Goal: Transaction & Acquisition: Purchase product/service

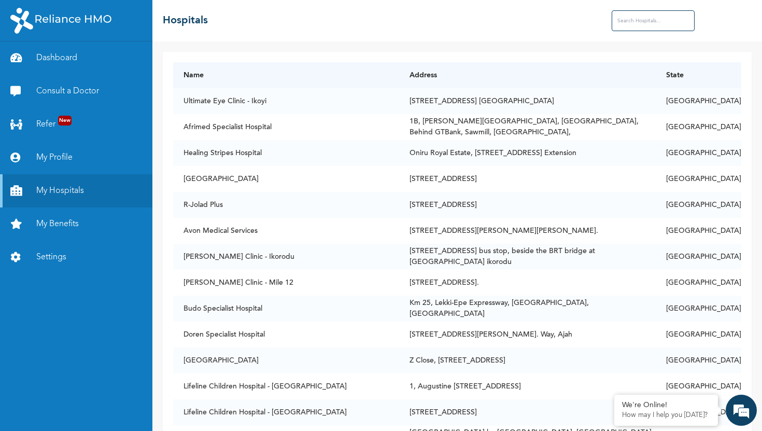
scroll to position [162, 0]
click at [69, 98] on link "Consult a Doctor" at bounding box center [76, 91] width 152 height 33
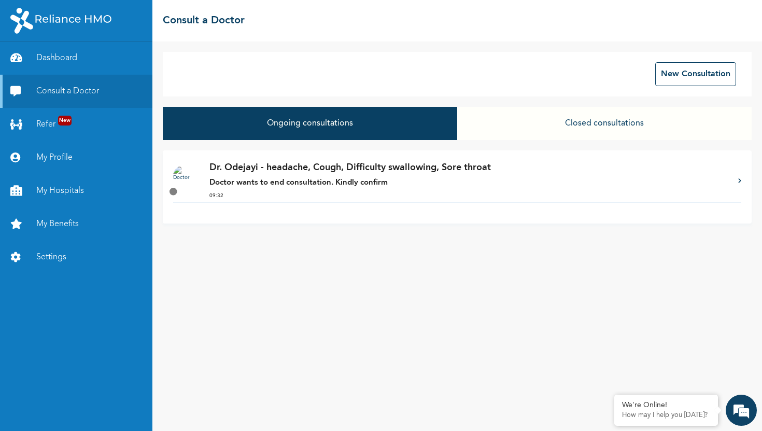
click at [397, 169] on p "Dr. Odejayi - headache, Cough, Difficulty swallowing, Sore throat" at bounding box center [468, 168] width 518 height 14
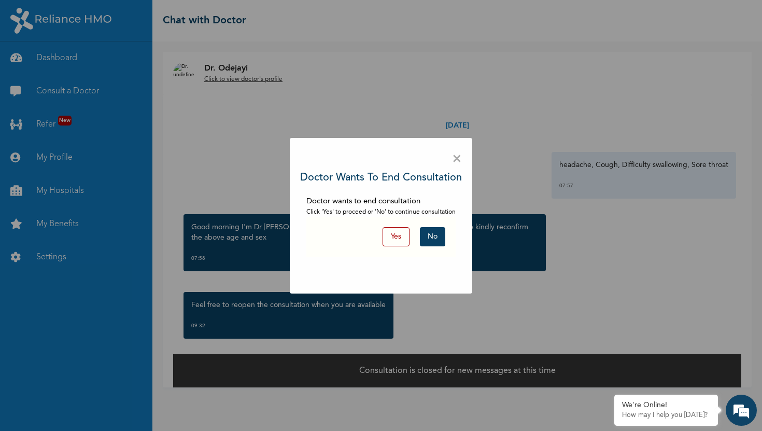
click at [458, 158] on span "×" at bounding box center [457, 159] width 10 height 22
click at [437, 238] on button "No" at bounding box center [432, 236] width 25 height 19
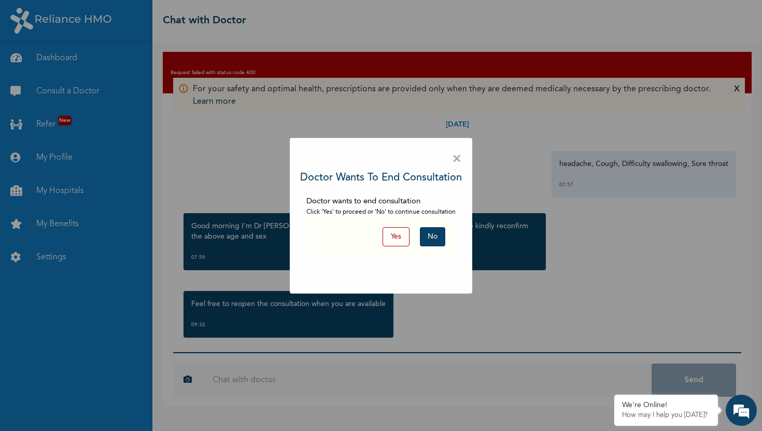
click at [440, 236] on button "No" at bounding box center [432, 236] width 25 height 19
click at [458, 155] on span "×" at bounding box center [457, 159] width 10 height 22
click at [458, 156] on span "×" at bounding box center [457, 159] width 10 height 22
click at [436, 236] on button "No" at bounding box center [432, 236] width 25 height 19
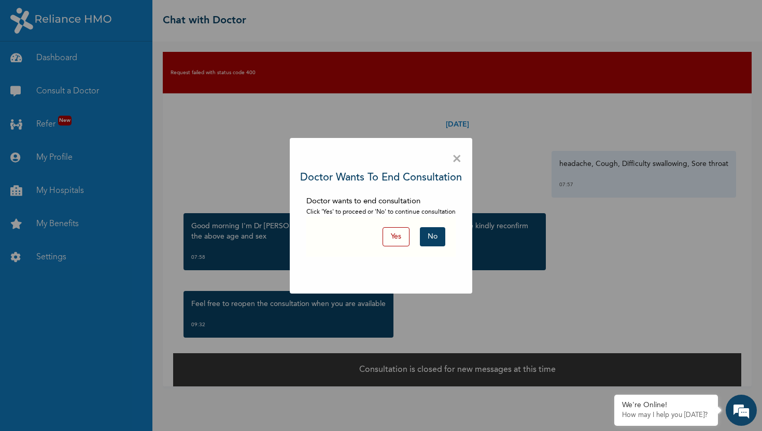
click at [403, 238] on button "Yes" at bounding box center [395, 236] width 27 height 19
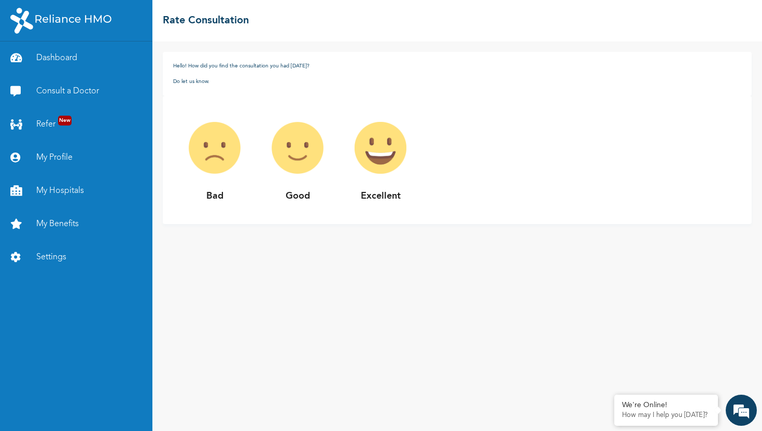
click at [303, 149] on img at bounding box center [297, 147] width 83 height 83
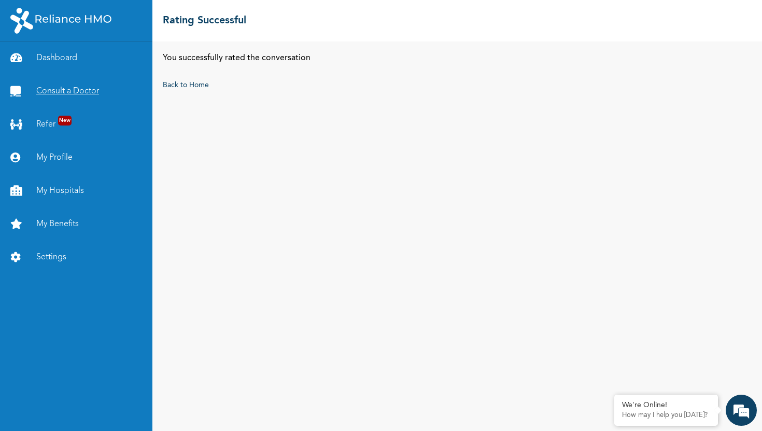
click at [86, 90] on link "Consult a Doctor" at bounding box center [76, 91] width 152 height 33
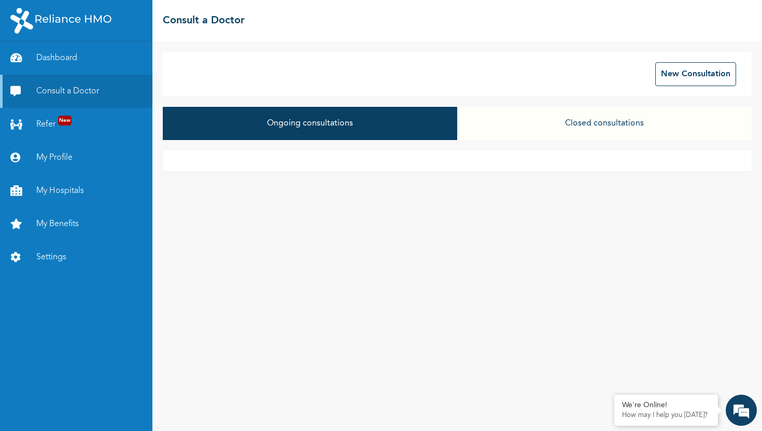
click at [390, 121] on button "Ongoing consultations" at bounding box center [310, 123] width 294 height 33
click at [578, 127] on button "Closed consultations" at bounding box center [604, 123] width 294 height 33
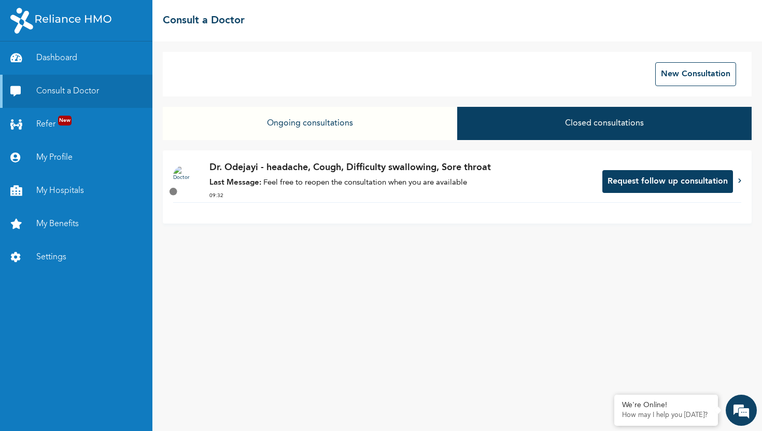
click at [458, 180] on p "Last Message: Feel free to reopen the consultation when you are available" at bounding box center [400, 183] width 382 height 12
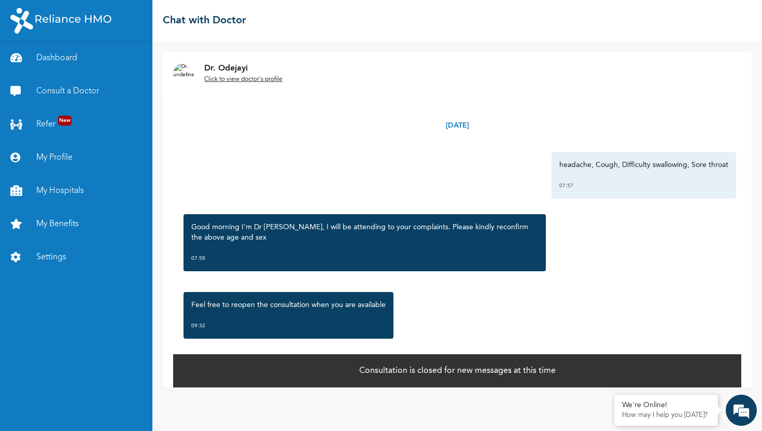
scroll to position [14, 0]
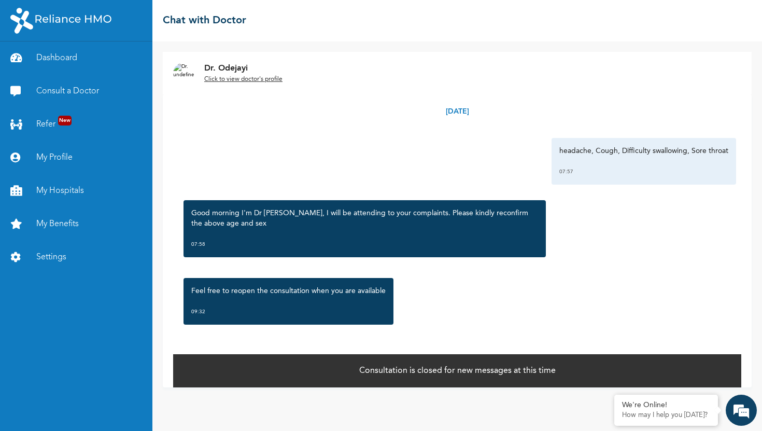
click at [481, 378] on div "Consultation is closed for new messages at this time" at bounding box center [457, 370] width 568 height 34
click at [264, 78] on u "Click to view doctor's profile" at bounding box center [243, 79] width 78 height 6
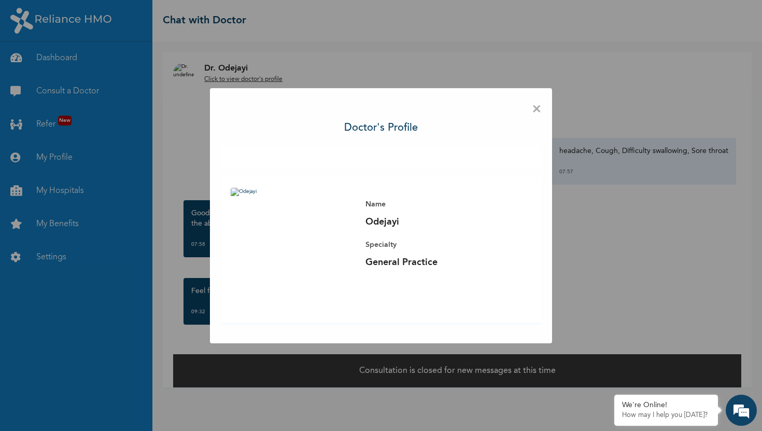
click at [234, 193] on img at bounding box center [293, 250] width 124 height 124
click at [537, 109] on span "×" at bounding box center [537, 109] width 10 height 22
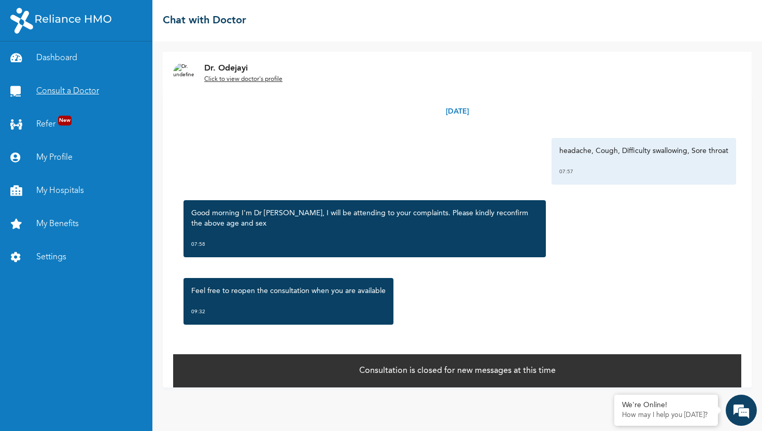
click at [82, 95] on link "Consult a Doctor" at bounding box center [76, 91] width 152 height 33
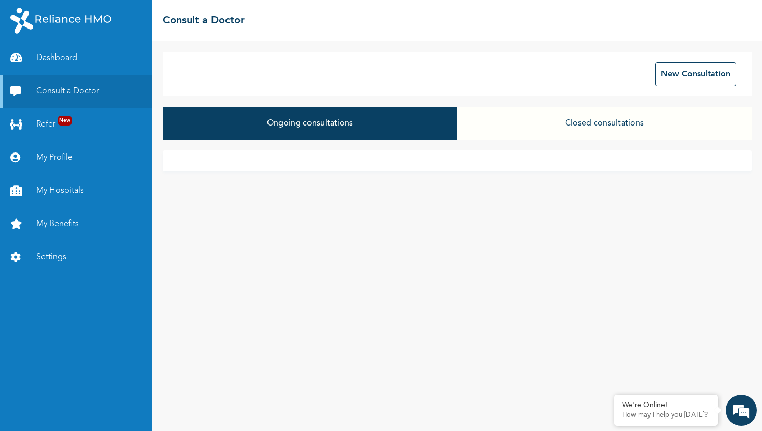
click at [440, 124] on button "Ongoing consultations" at bounding box center [310, 123] width 294 height 33
click at [701, 76] on button "New Consultation" at bounding box center [695, 74] width 81 height 24
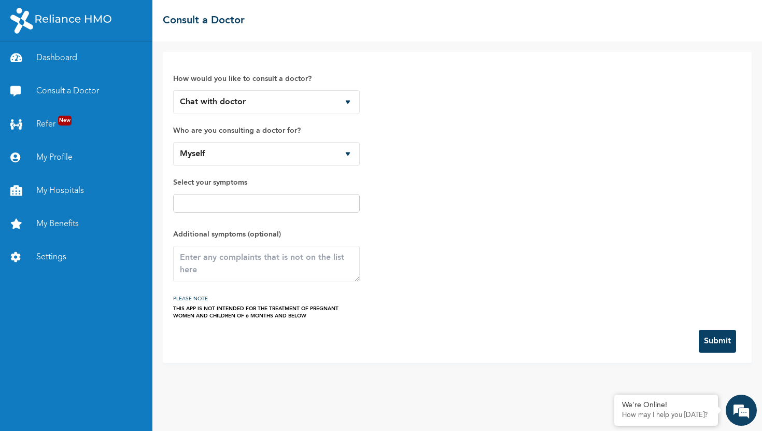
click at [288, 200] on input "text" at bounding box center [266, 203] width 180 height 12
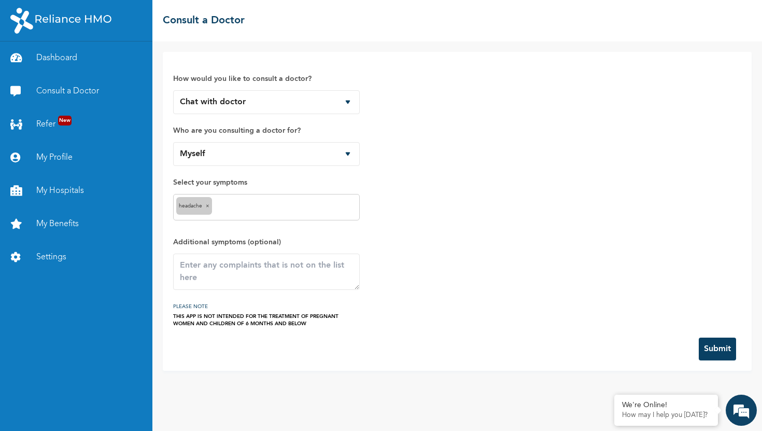
click at [249, 206] on input "text" at bounding box center [286, 207] width 142 height 12
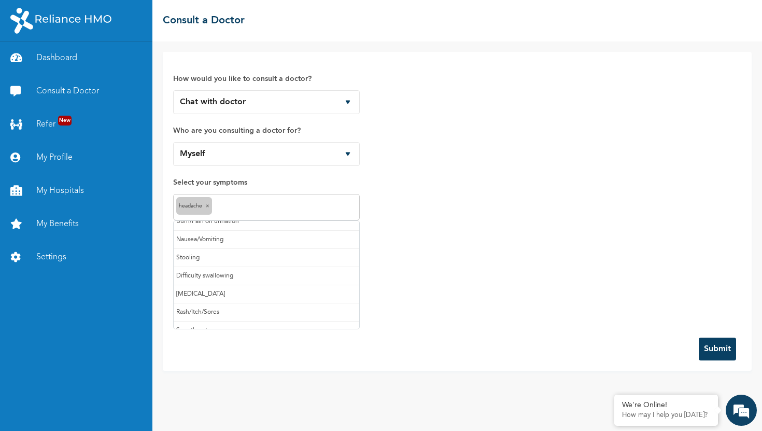
scroll to position [84, 0]
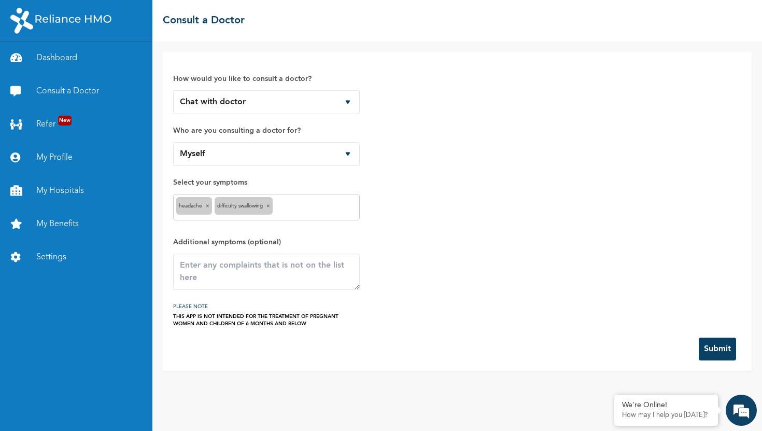
click at [315, 204] on input "text" at bounding box center [315, 207] width 81 height 12
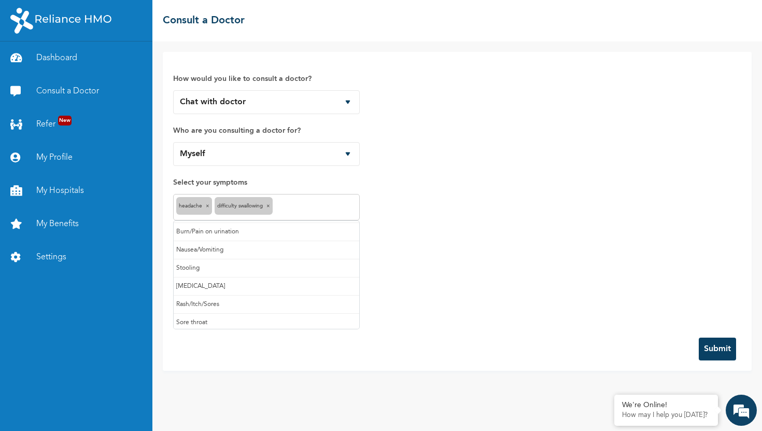
scroll to position [74, 0]
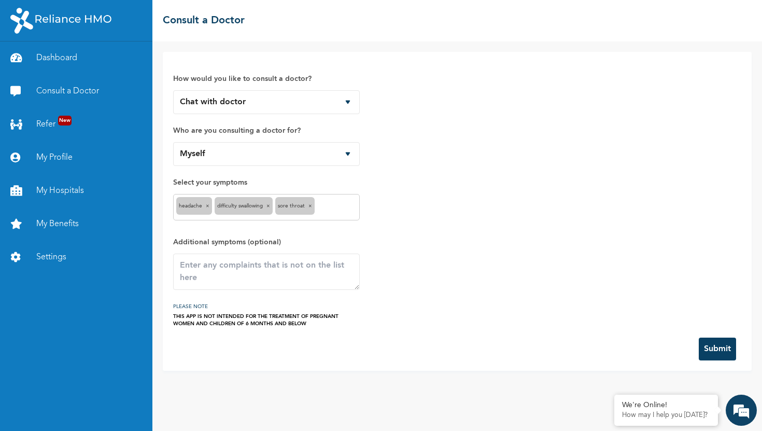
click at [350, 203] on input "text" at bounding box center [336, 207] width 39 height 12
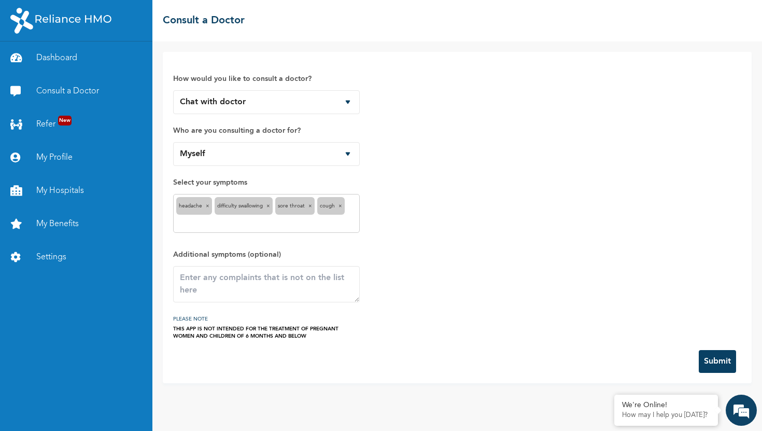
click at [723, 359] on button "Submit" at bounding box center [717, 361] width 37 height 23
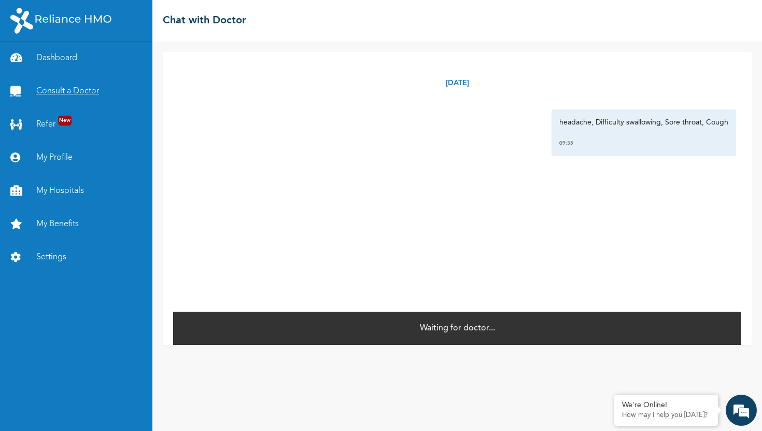
click at [54, 89] on link "Consult a Doctor" at bounding box center [76, 91] width 152 height 33
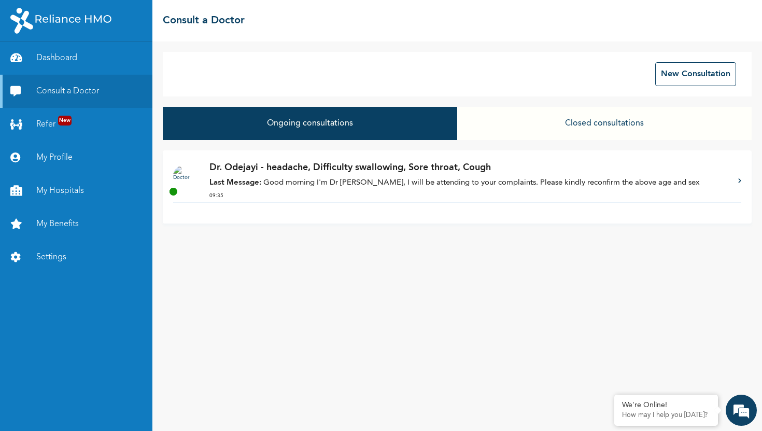
click at [322, 185] on p "Last Message: Good morning I'm Dr [PERSON_NAME], I will be attending to your co…" at bounding box center [468, 183] width 518 height 12
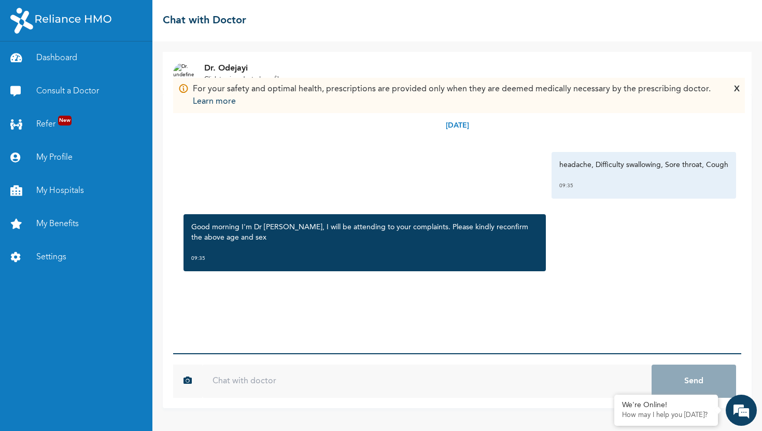
click at [309, 384] on input "text" at bounding box center [426, 380] width 449 height 33
click at [737, 86] on div "X" at bounding box center [737, 95] width 6 height 25
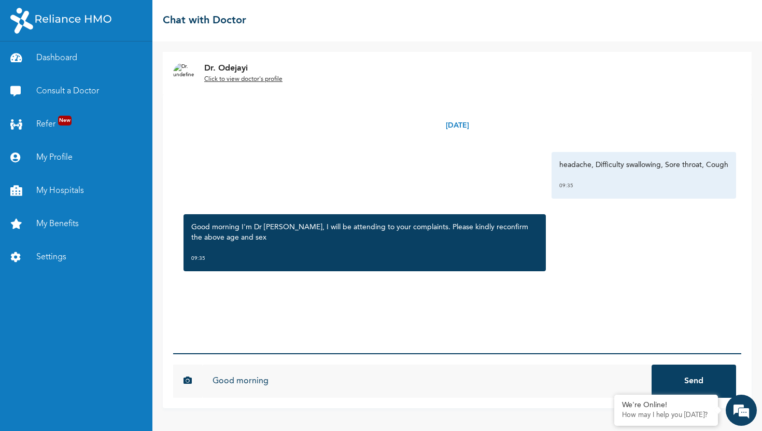
click at [344, 385] on input "Good morning" at bounding box center [426, 380] width 449 height 33
type input "Good morning I'm [PERSON_NAME]"
click at [651, 364] on button "Send" at bounding box center [693, 380] width 84 height 33
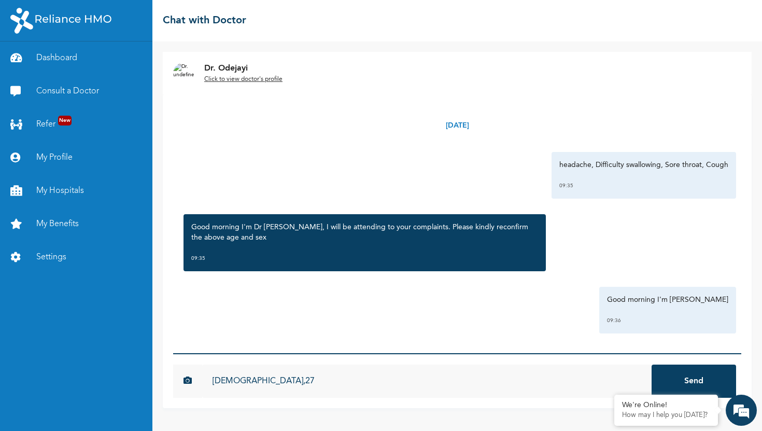
type input "[DEMOGRAPHIC_DATA],27"
click at [651, 364] on button "Send" at bounding box center [693, 380] width 84 height 33
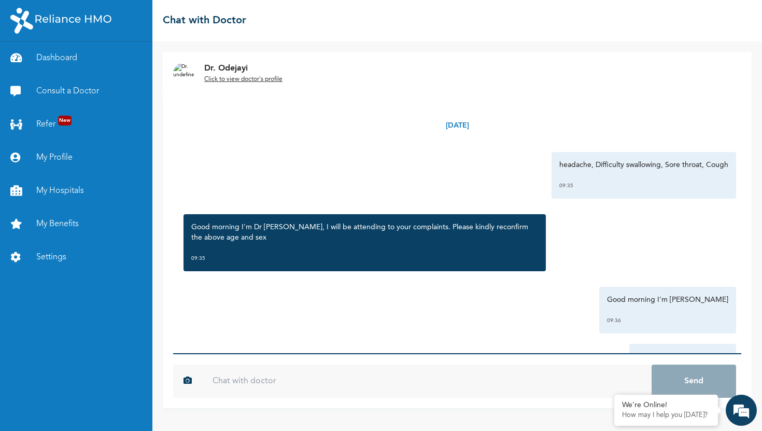
click at [267, 80] on u "Click to view doctor's profile" at bounding box center [243, 79] width 78 height 6
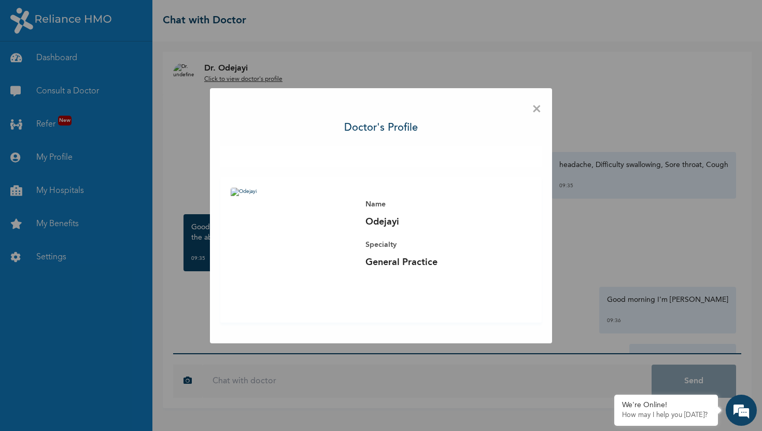
click at [535, 115] on span "×" at bounding box center [537, 109] width 10 height 22
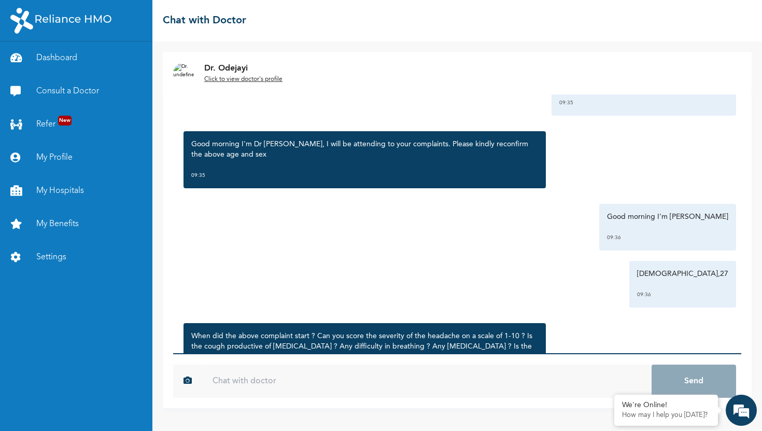
scroll to position [149, 0]
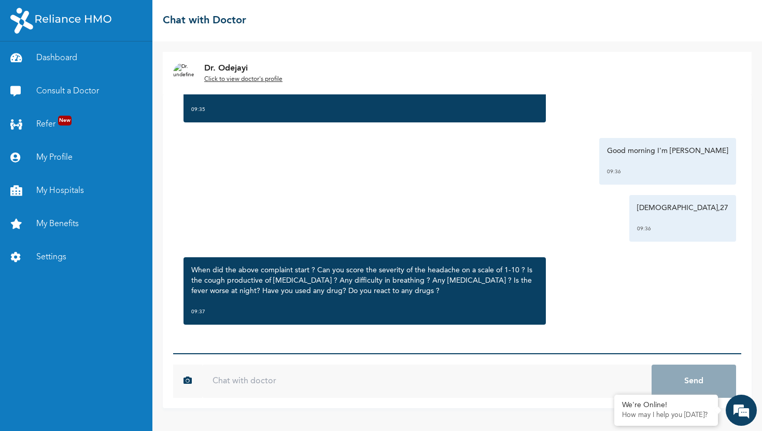
click at [264, 386] on input "text" at bounding box center [426, 380] width 449 height 33
type input "N"
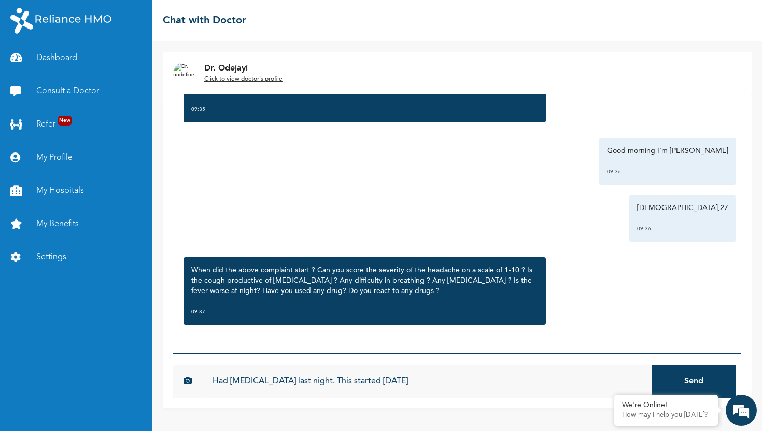
type input "Had [MEDICAL_DATA] last night. This started [DATE]"
click at [651, 364] on button "Send" at bounding box center [693, 380] width 84 height 33
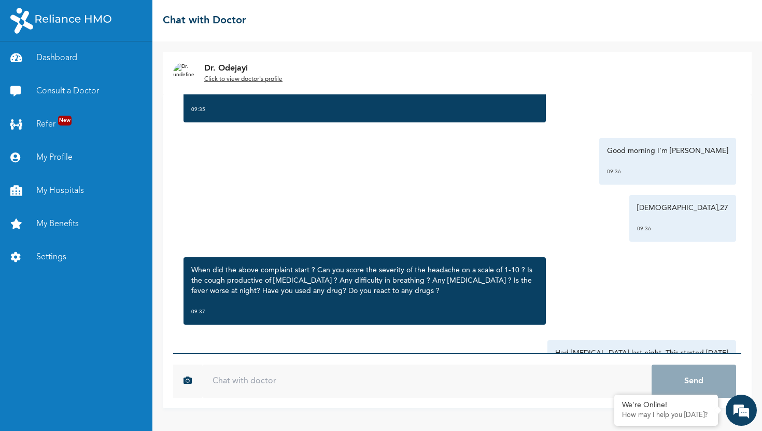
click at [245, 384] on input "text" at bounding box center [426, 380] width 449 height 33
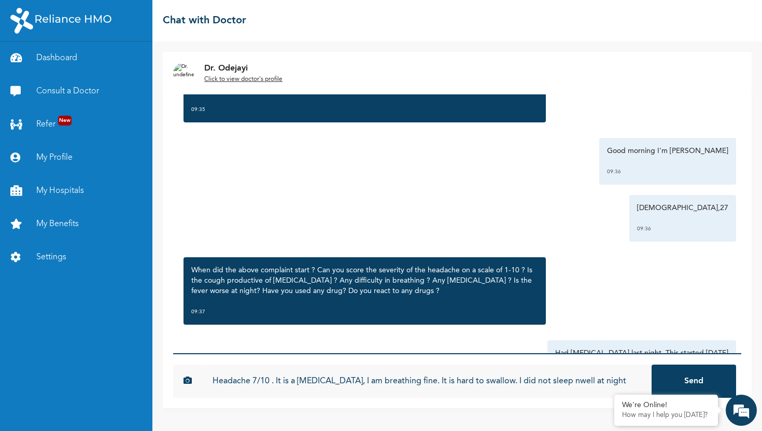
click at [557, 382] on input "Headache 7/10 . It is a [MEDICAL_DATA], I am breathing fine. It is hard to swal…" at bounding box center [426, 380] width 449 height 33
click at [552, 382] on input "Headache 7/10 . It is a [MEDICAL_DATA], I am breathing fine. It is hard to swal…" at bounding box center [426, 380] width 449 height 33
type input "Headache 7/10 . It is a [MEDICAL_DATA], I am breathing fine. It is hard to swal…"
click at [651, 364] on button "Send" at bounding box center [693, 380] width 84 height 33
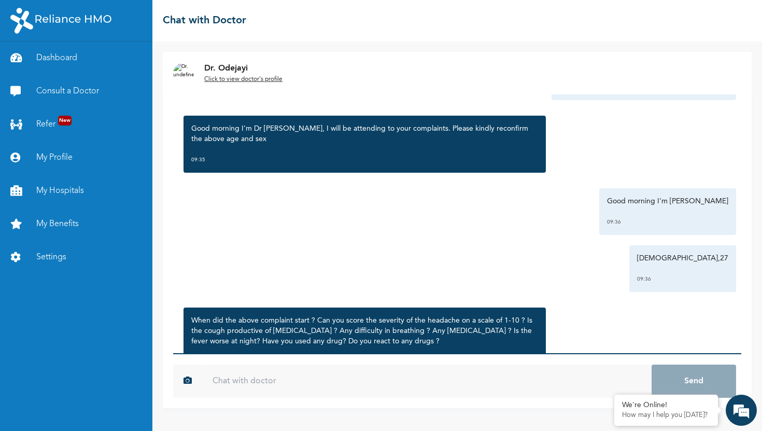
scroll to position [408, 0]
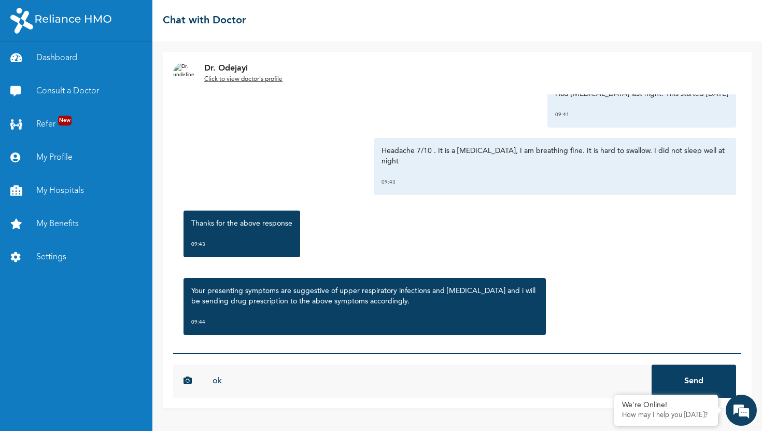
type input "o"
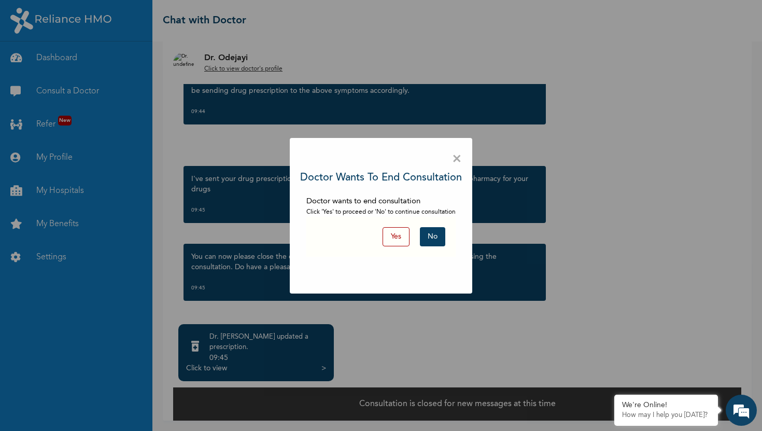
scroll to position [25, 0]
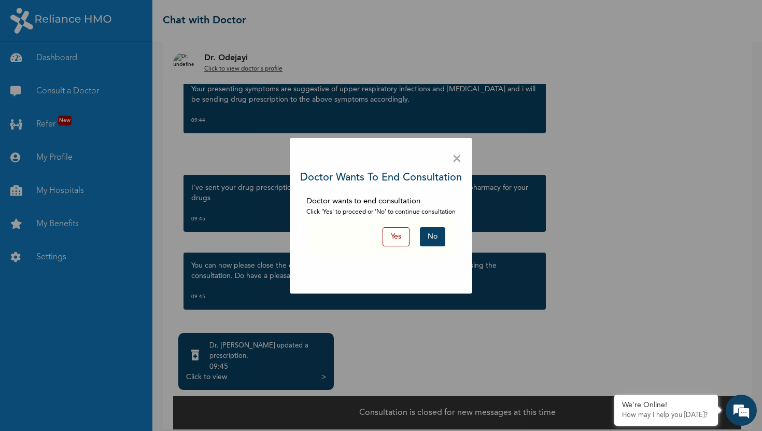
click at [405, 240] on button "Yes" at bounding box center [395, 236] width 27 height 19
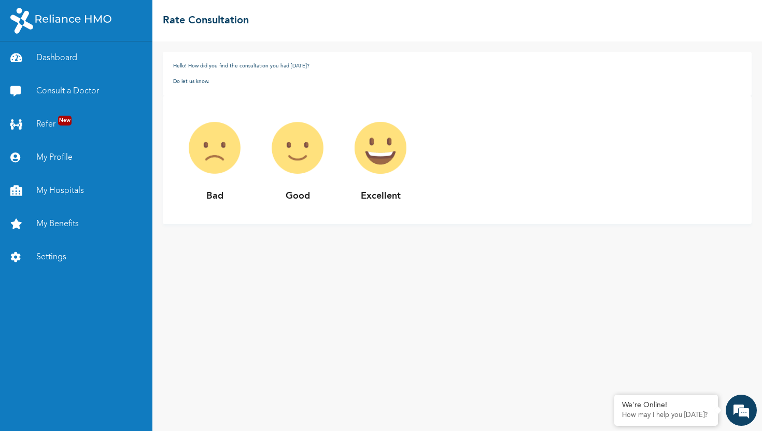
click at [306, 159] on img at bounding box center [297, 147] width 83 height 83
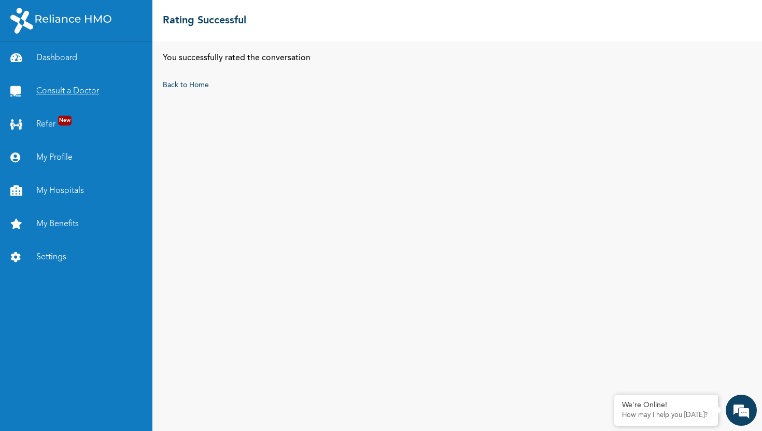
click at [63, 93] on link "Consult a Doctor" at bounding box center [76, 91] width 152 height 33
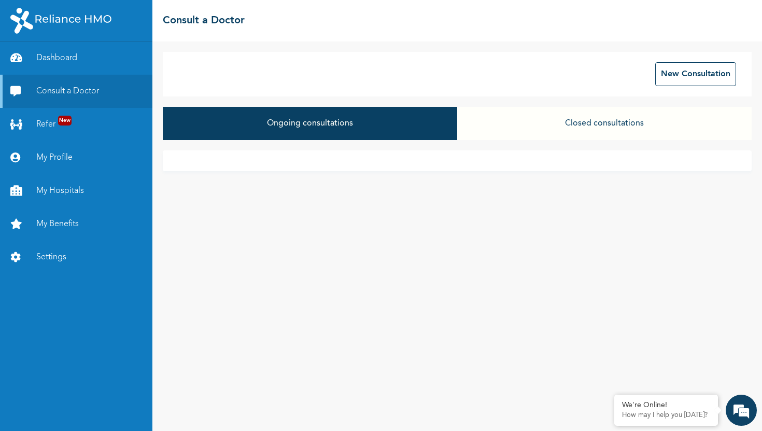
click at [593, 130] on button "Closed consultations" at bounding box center [604, 123] width 294 height 33
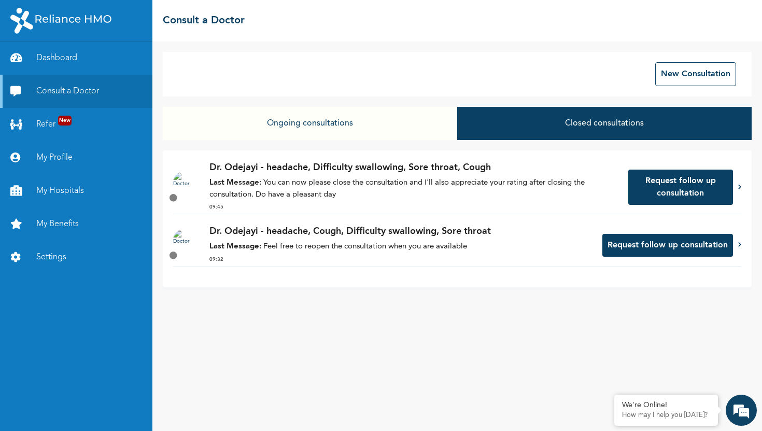
click at [406, 189] on p "Last Message: You can now please close the consultation and I'll also appreciat…" at bounding box center [413, 188] width 408 height 23
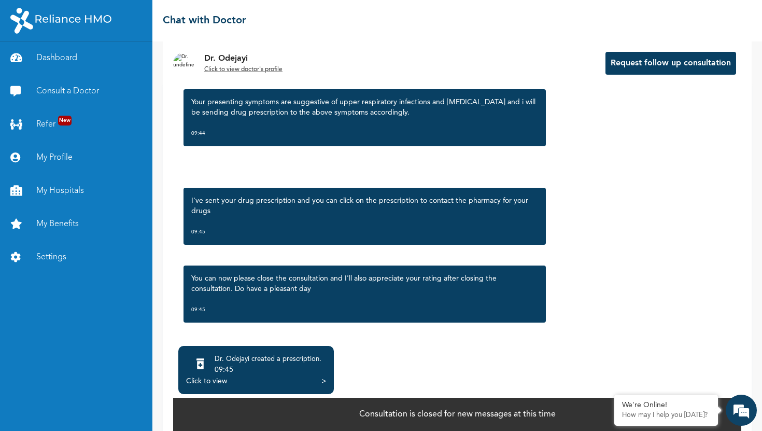
scroll to position [26, 0]
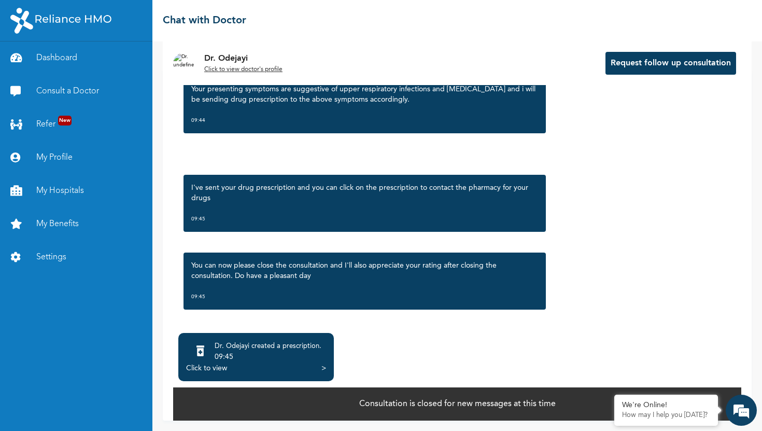
click at [217, 365] on div "Click to view" at bounding box center [206, 368] width 41 height 10
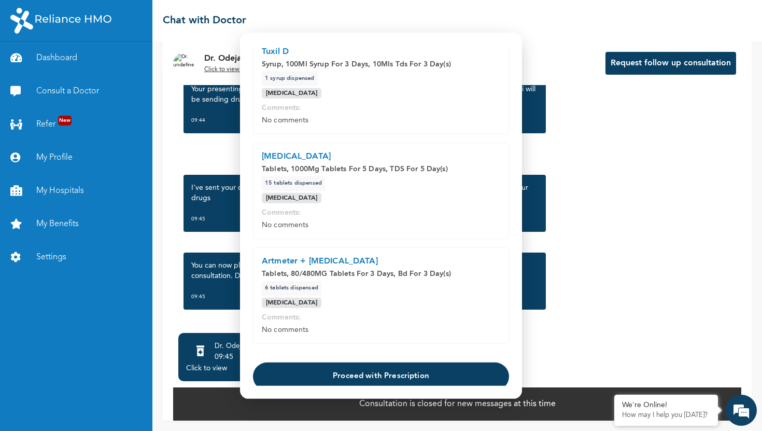
scroll to position [192, 0]
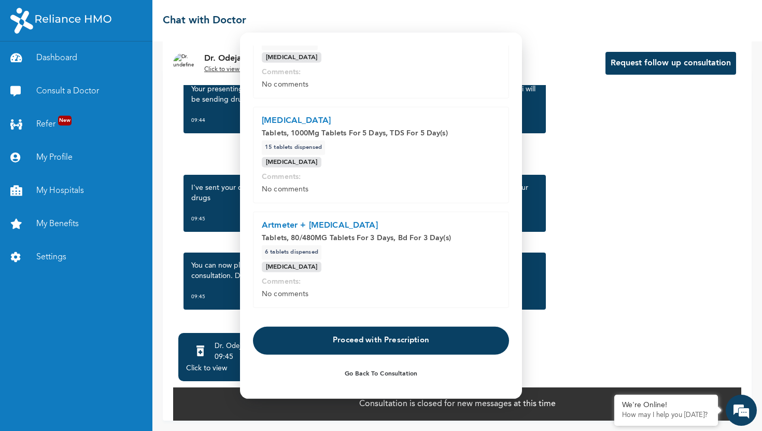
click at [334, 345] on button "Proceed with Prescription" at bounding box center [381, 340] width 256 height 28
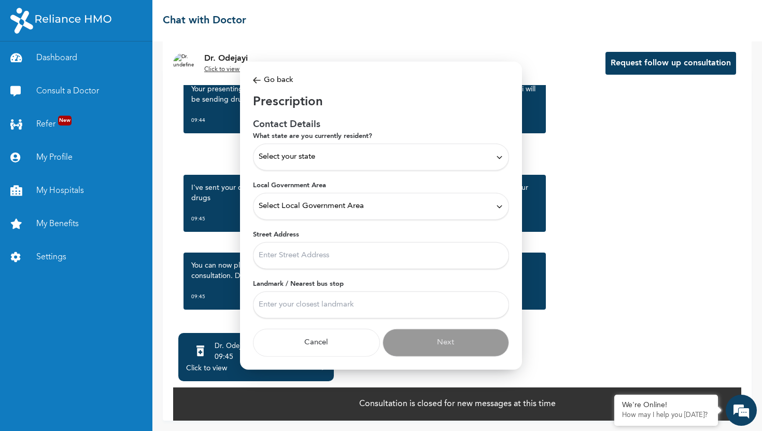
click at [405, 156] on div "Select your state" at bounding box center [381, 156] width 245 height 11
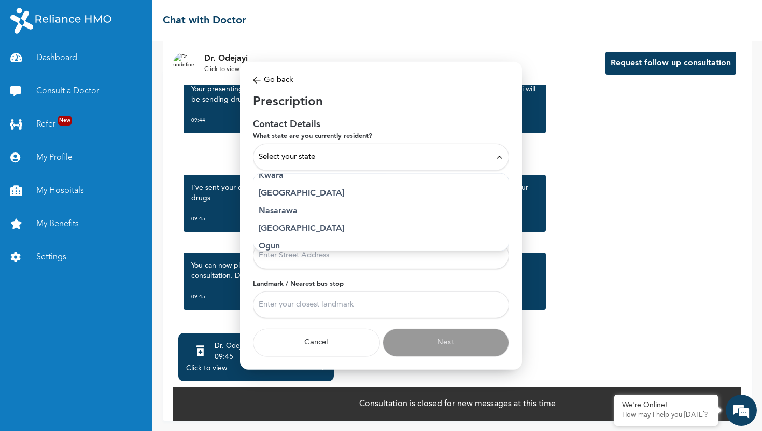
scroll to position [412, 0]
click at [315, 196] on p "[GEOGRAPHIC_DATA]" at bounding box center [381, 198] width 245 height 12
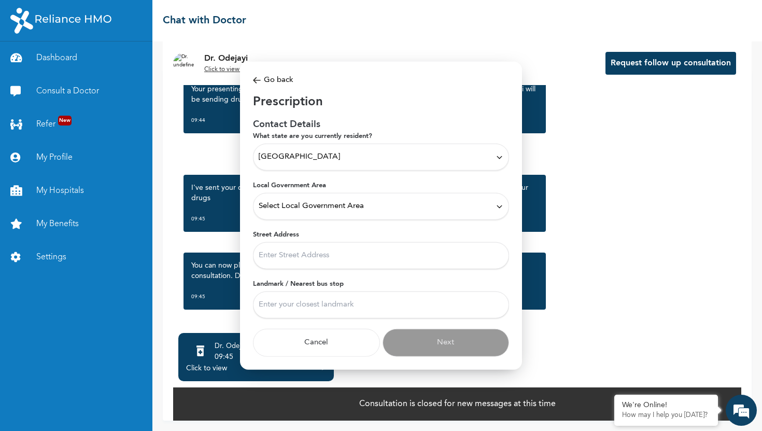
click at [328, 212] on div "Select Local Government Area" at bounding box center [381, 206] width 256 height 27
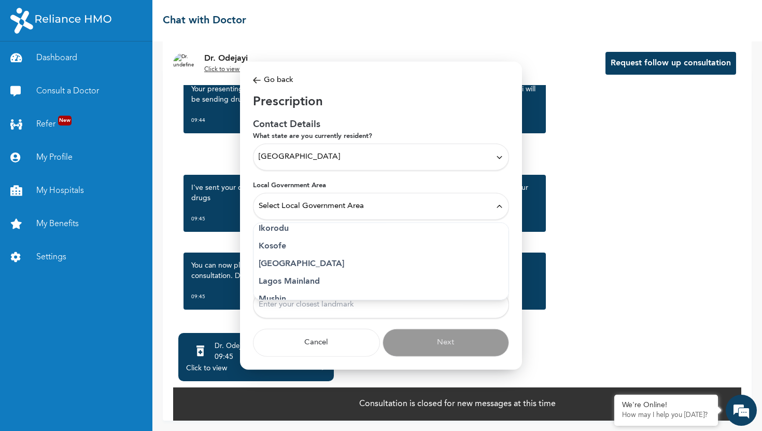
scroll to position [204, 0]
click at [289, 225] on p "Ikorodu" at bounding box center [381, 226] width 245 height 12
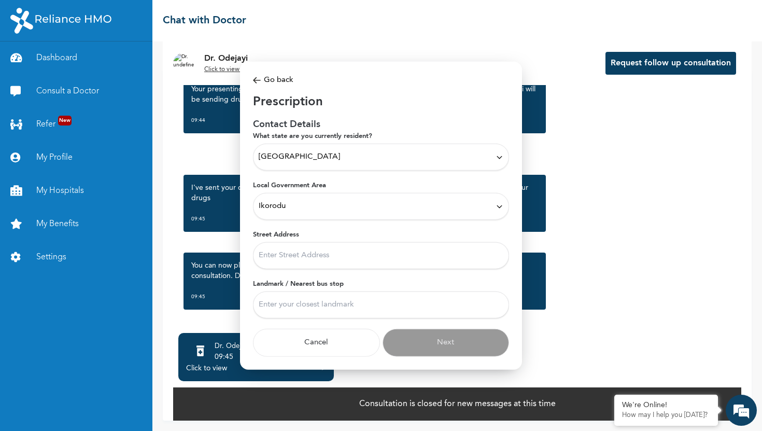
click at [310, 263] on input "Street Address" at bounding box center [381, 255] width 256 height 27
type input "52 ATOLOYE AINA STREET LOWA ARUNA"
click at [323, 302] on input "Landmark / Nearest bus stop" at bounding box center [381, 304] width 256 height 27
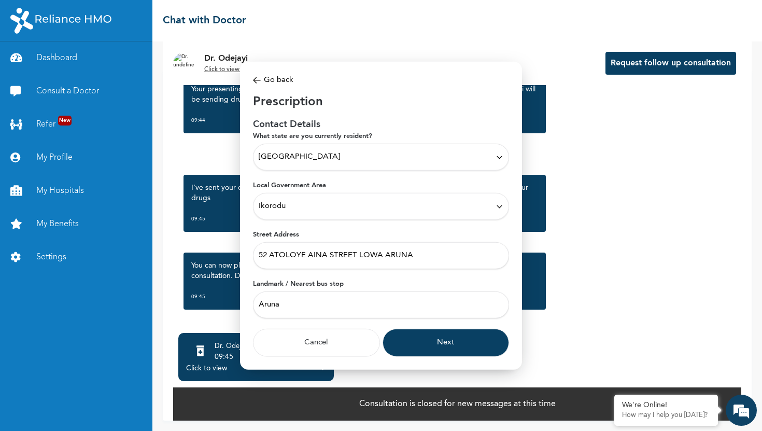
type input "Aruna"
click at [436, 344] on button "Next" at bounding box center [445, 343] width 127 height 28
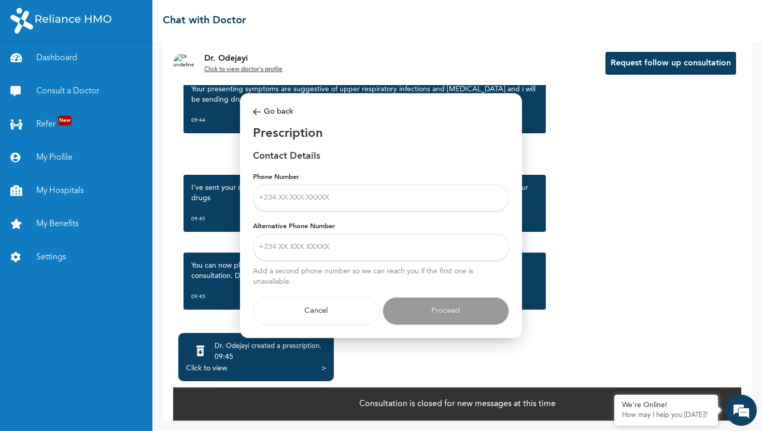
click at [351, 200] on input "Phone Number" at bounding box center [381, 197] width 256 height 27
type input "08183559379"
click at [330, 249] on input "Alternative Phone Number" at bounding box center [381, 247] width 256 height 27
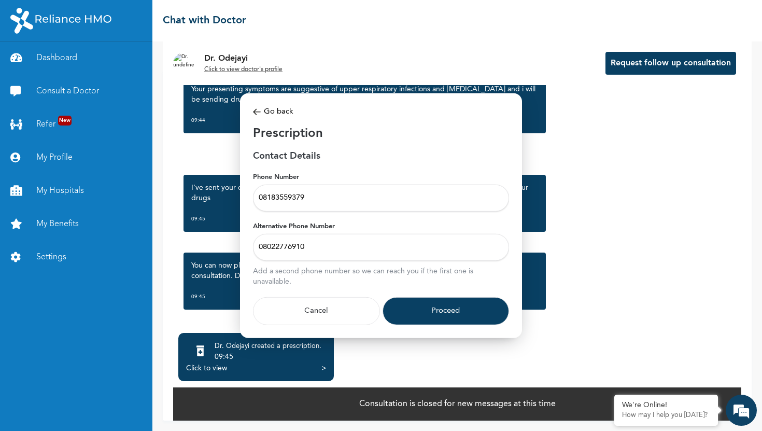
type input "08022776910"
click at [426, 308] on button "Proceed" at bounding box center [445, 311] width 127 height 28
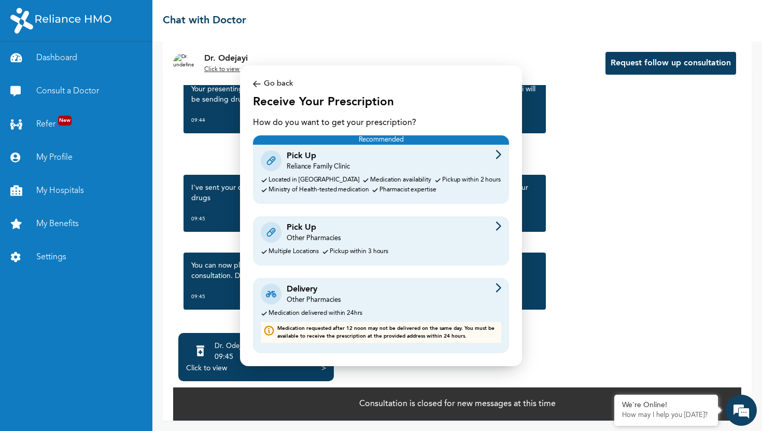
click at [456, 295] on div "Delivery Other Pharmacies" at bounding box center [381, 294] width 240 height 22
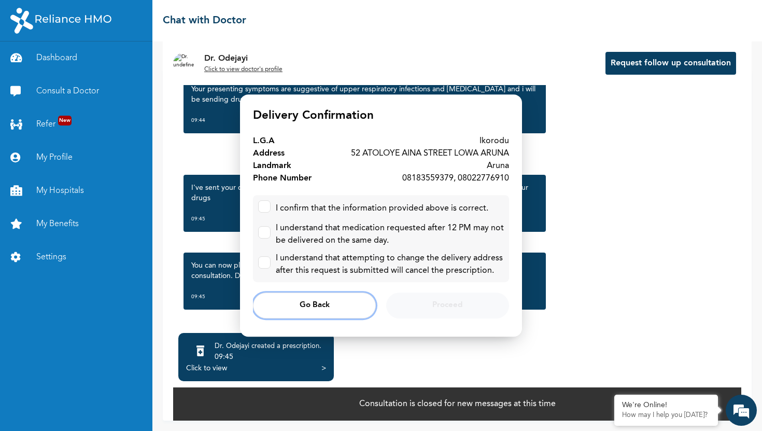
click at [297, 308] on button "Go Back" at bounding box center [314, 305] width 123 height 26
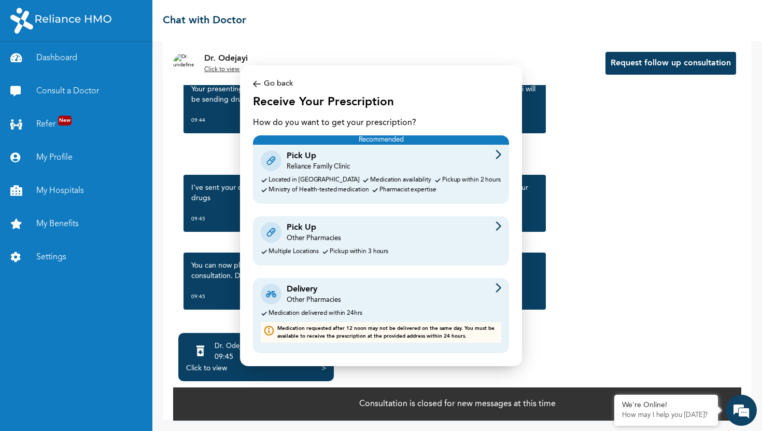
click at [373, 235] on div "Pick Up Other Pharmacies" at bounding box center [381, 232] width 240 height 22
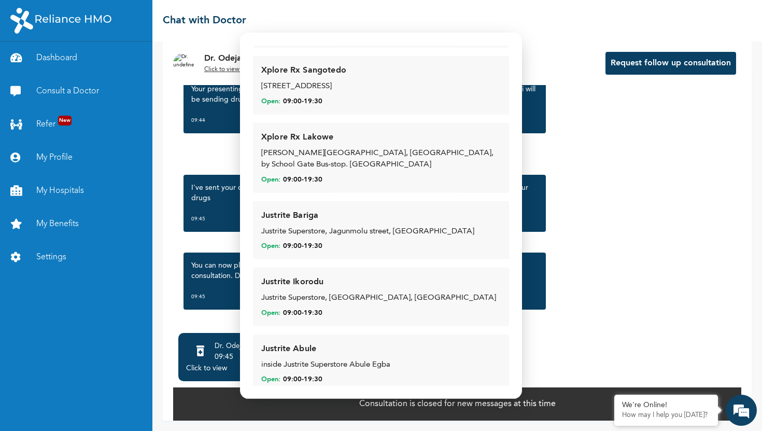
scroll to position [3568, 0]
click at [307, 275] on div "Justrite Ikorodu Justrite Superstore, [GEOGRAPHIC_DATA], [GEOGRAPHIC_DATA] Open…" at bounding box center [380, 296] width 239 height 42
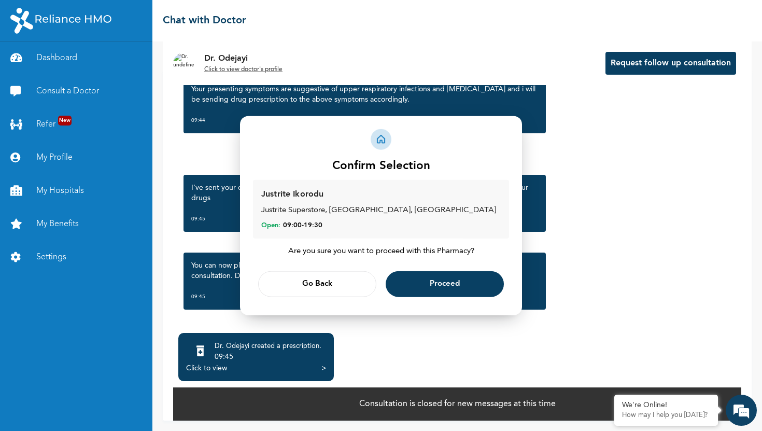
scroll to position [0, 0]
click at [309, 283] on span "Go Back" at bounding box center [317, 284] width 30 height 7
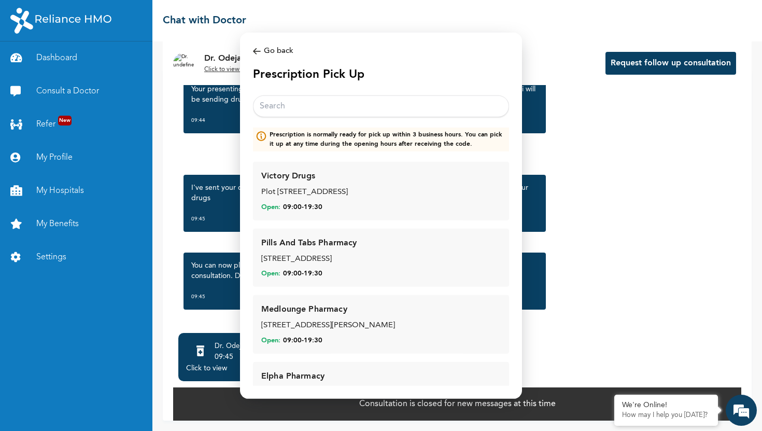
click at [298, 110] on input "text" at bounding box center [381, 106] width 256 height 22
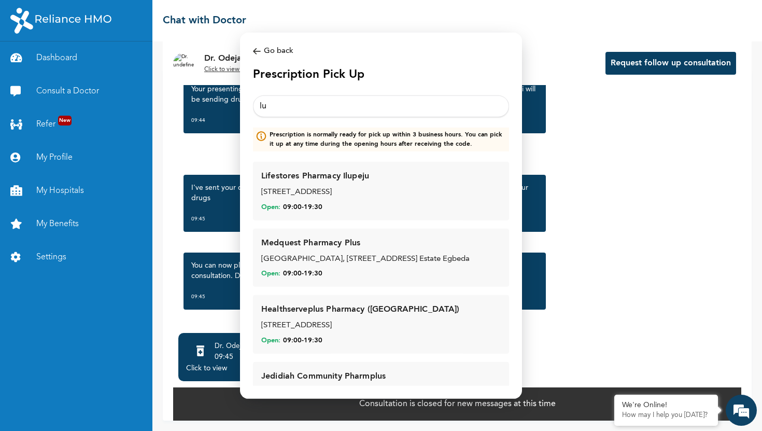
type input "l"
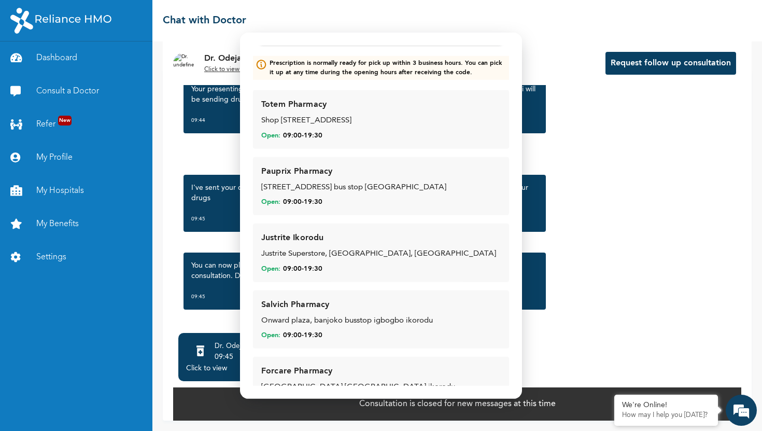
scroll to position [103, 0]
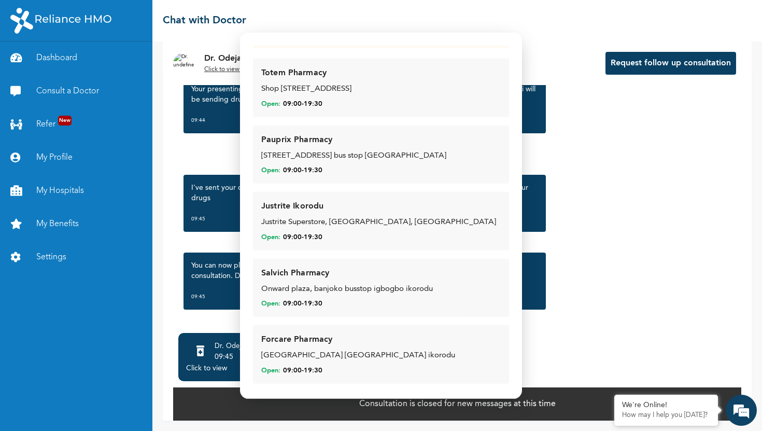
type input "ikorodu"
click at [317, 223] on div "Justrite Superstore, [GEOGRAPHIC_DATA], [GEOGRAPHIC_DATA]" at bounding box center [380, 223] width 239 height 12
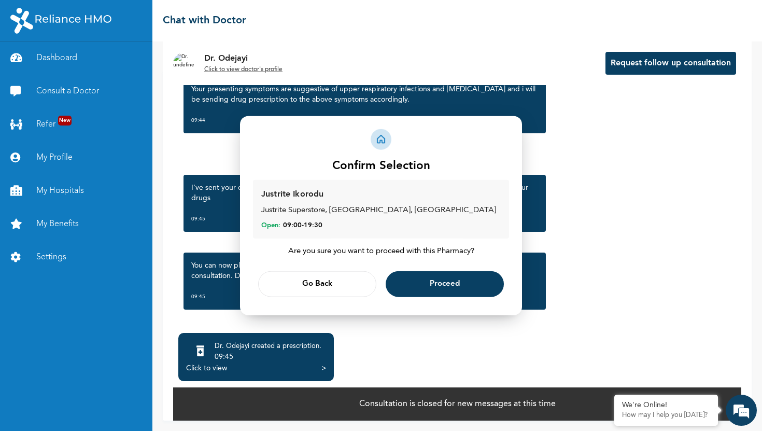
scroll to position [0, 0]
click at [322, 278] on button "Go Back" at bounding box center [317, 284] width 118 height 26
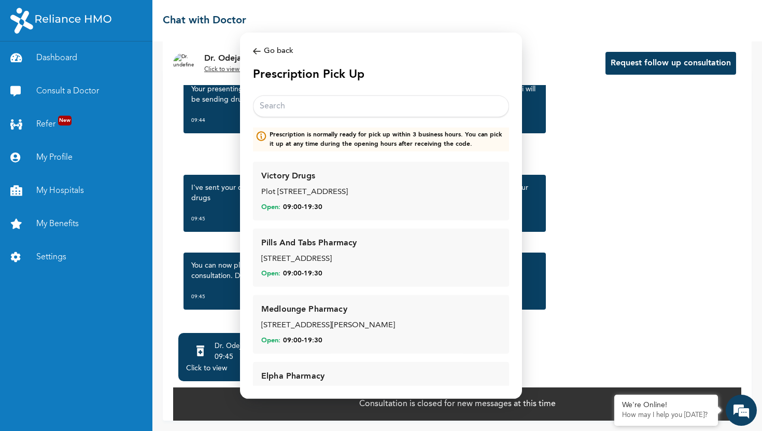
click at [256, 48] on img at bounding box center [257, 51] width 8 height 12
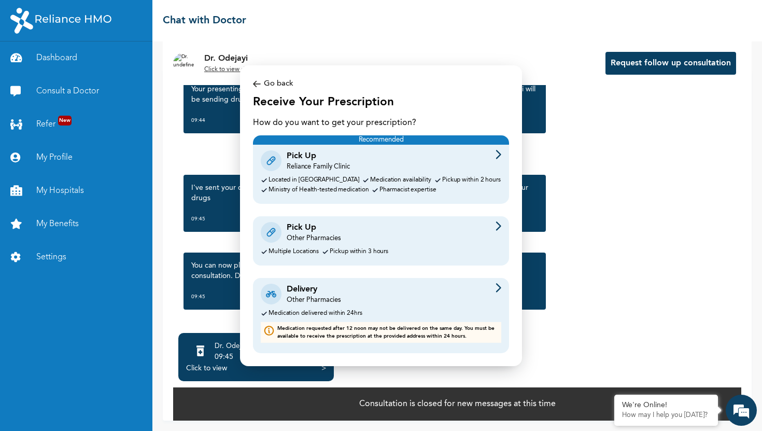
click at [255, 85] on img at bounding box center [257, 84] width 8 height 12
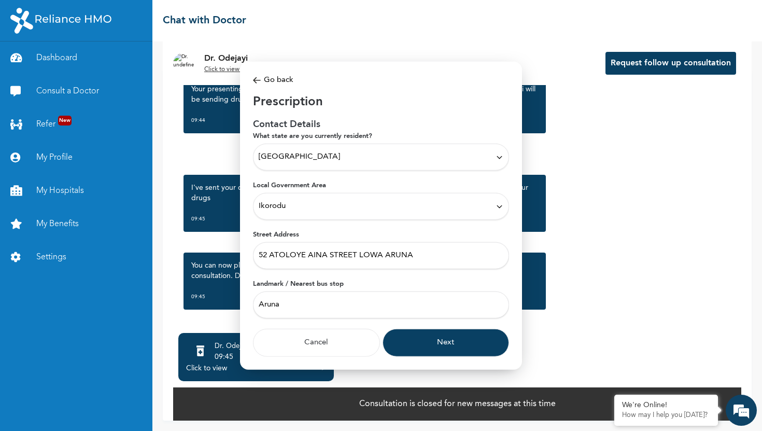
click at [255, 85] on img at bounding box center [257, 80] width 8 height 12
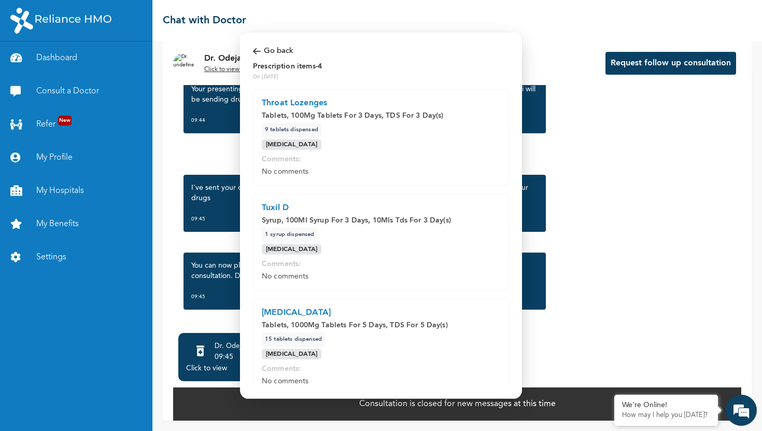
click at [251, 53] on div "Modal Go back Prescription items - 4 On [DATE] Throat Lozenges Tablets, 100Mg T…" at bounding box center [381, 215] width 282 height 366
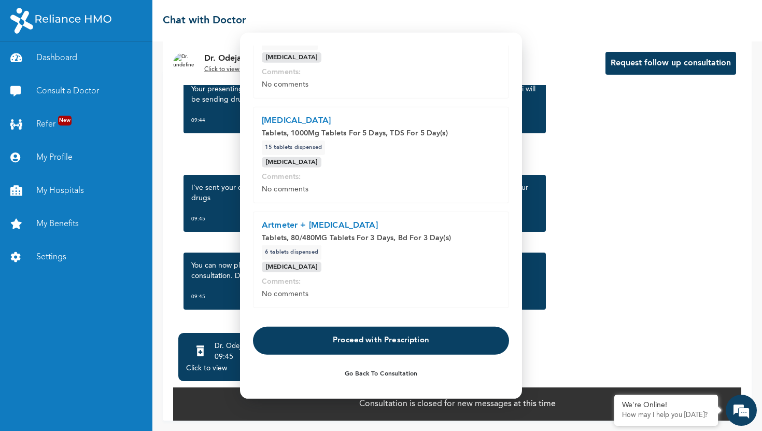
click at [355, 338] on button "Proceed with Prescription" at bounding box center [381, 340] width 256 height 28
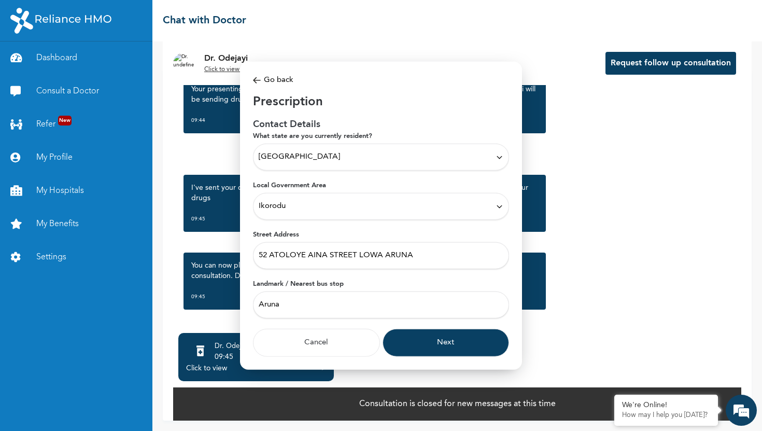
scroll to position [0, 0]
click at [451, 338] on button "Next" at bounding box center [445, 343] width 127 height 28
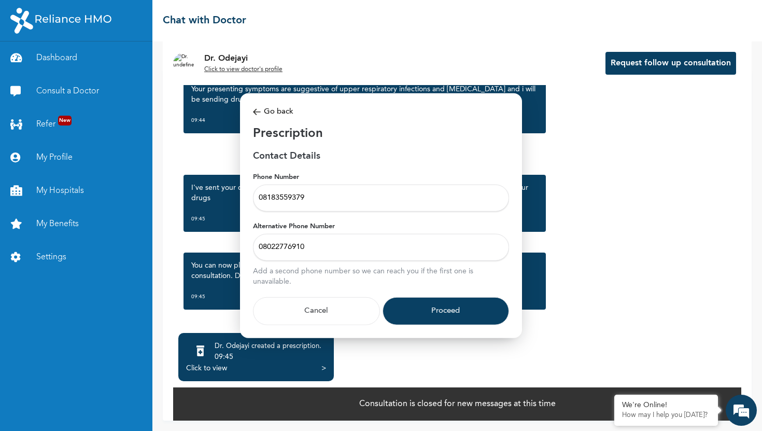
click at [451, 315] on button "Proceed" at bounding box center [445, 311] width 127 height 28
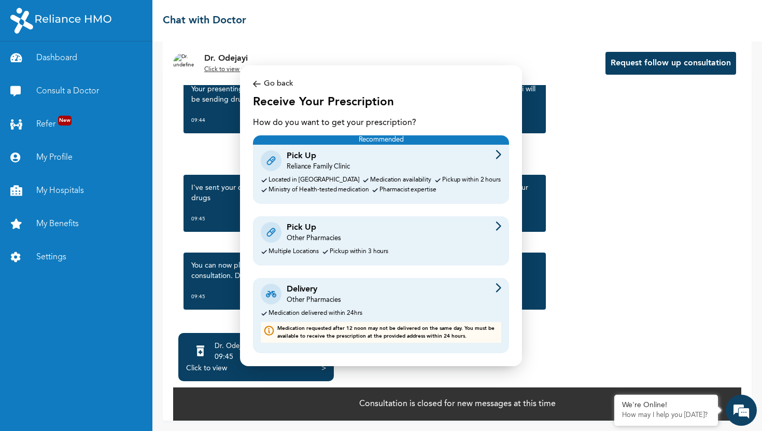
click at [422, 240] on div "Pick Up Other Pharmacies" at bounding box center [381, 232] width 240 height 22
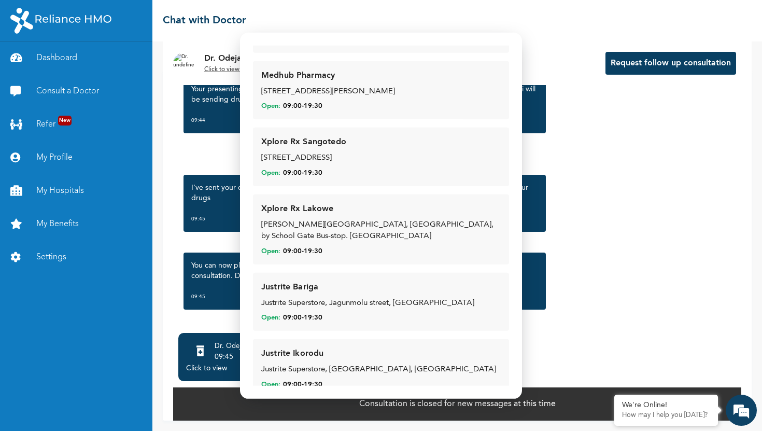
scroll to position [3503, 0]
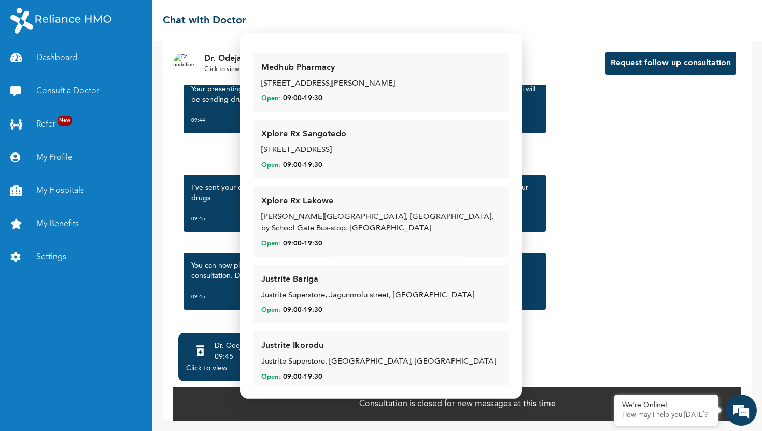
click at [404, 339] on div "Justrite Ikorodu Justrite Superstore, [GEOGRAPHIC_DATA], [GEOGRAPHIC_DATA] Open…" at bounding box center [380, 360] width 239 height 42
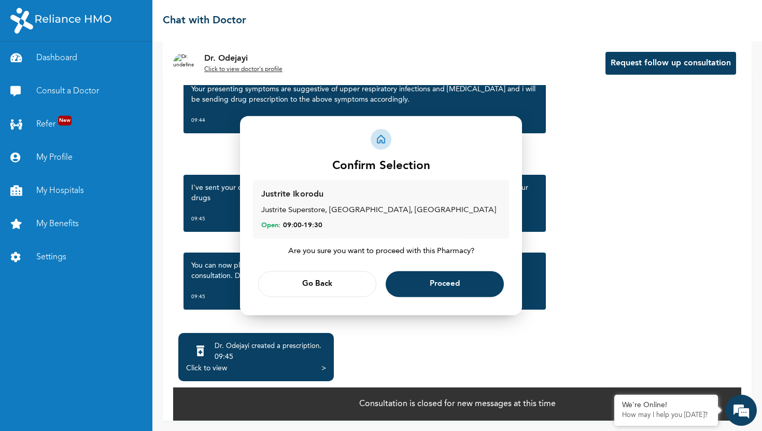
scroll to position [0, 0]
click at [433, 283] on span "Proceed" at bounding box center [445, 284] width 30 height 7
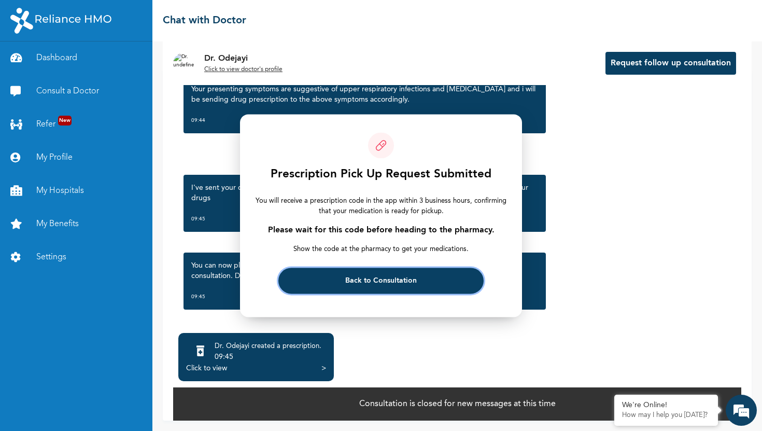
click at [433, 280] on button "Back to Consultation" at bounding box center [380, 280] width 205 height 26
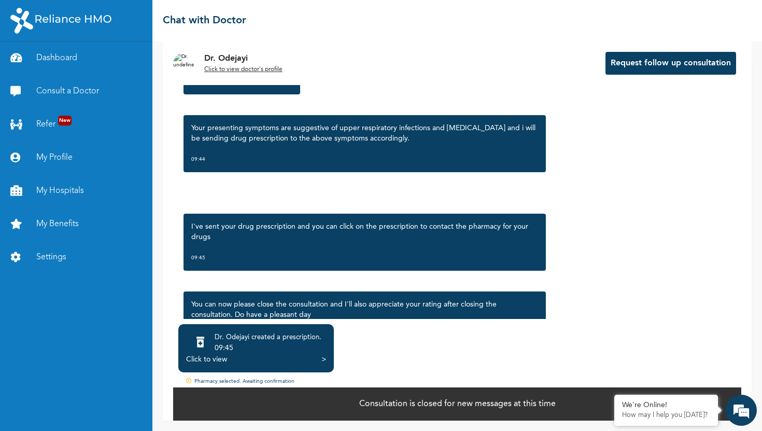
scroll to position [584, 0]
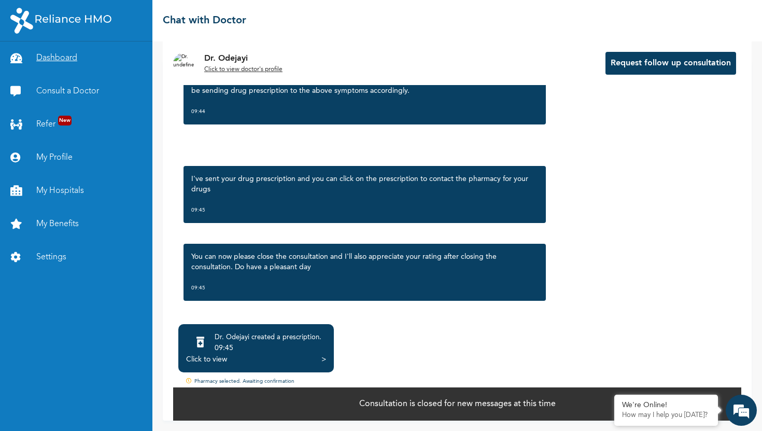
click at [68, 60] on link "Dashboard" at bounding box center [76, 57] width 152 height 33
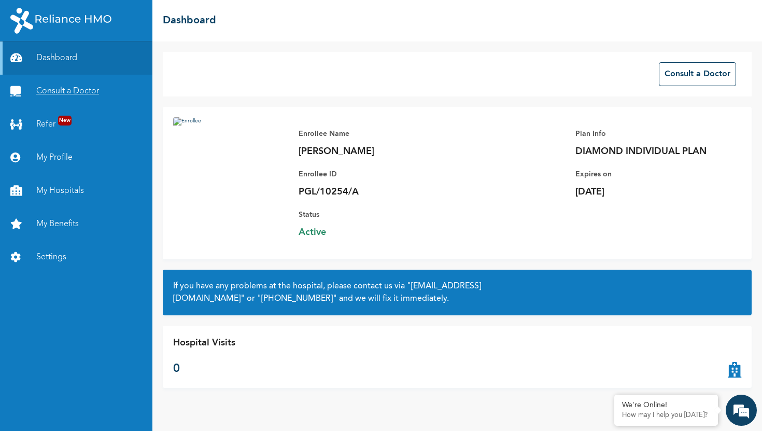
click at [72, 88] on link "Consult a Doctor" at bounding box center [76, 91] width 152 height 33
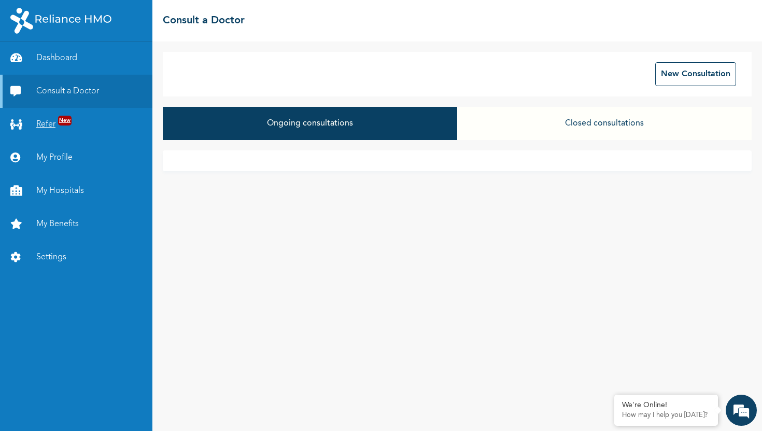
click at [53, 128] on link "Refer New" at bounding box center [76, 124] width 152 height 33
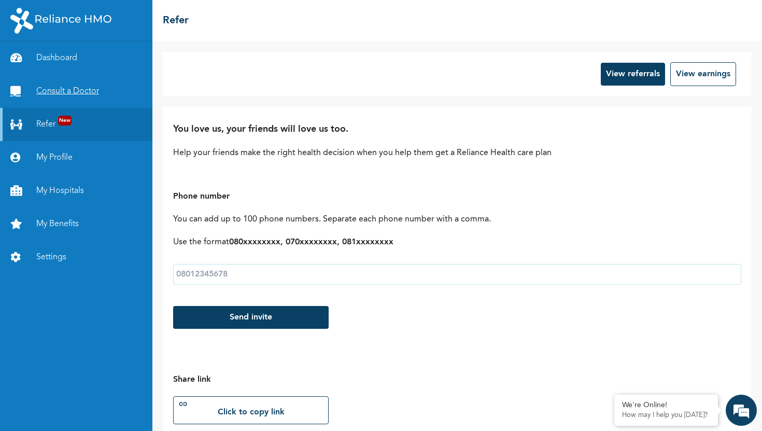
click at [83, 87] on link "Consult a Doctor" at bounding box center [76, 91] width 152 height 33
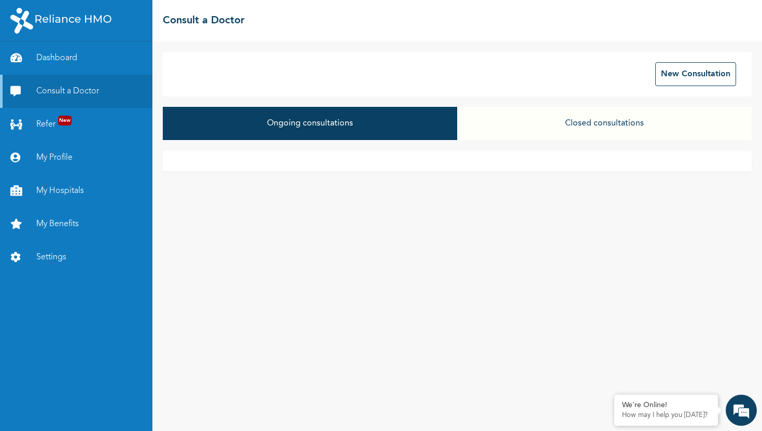
click at [565, 129] on button "Closed consultations" at bounding box center [604, 123] width 294 height 33
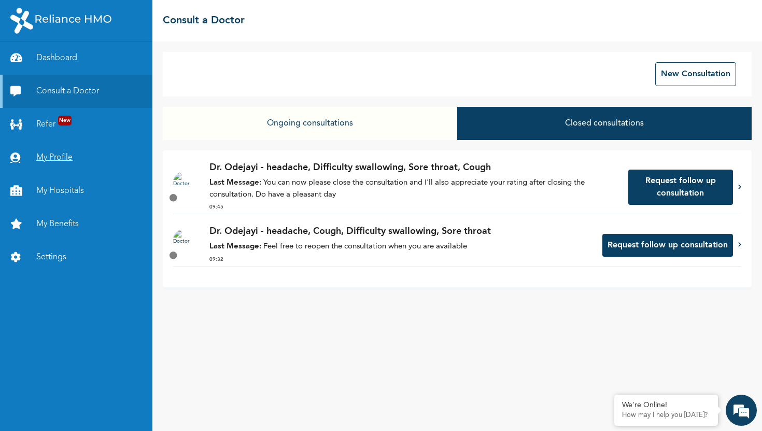
click at [61, 159] on link "My Profile" at bounding box center [76, 157] width 152 height 33
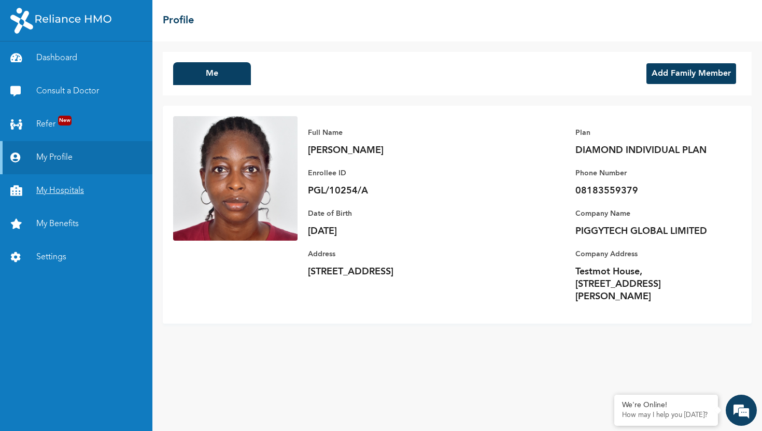
click at [67, 193] on link "My Hospitals" at bounding box center [76, 190] width 152 height 33
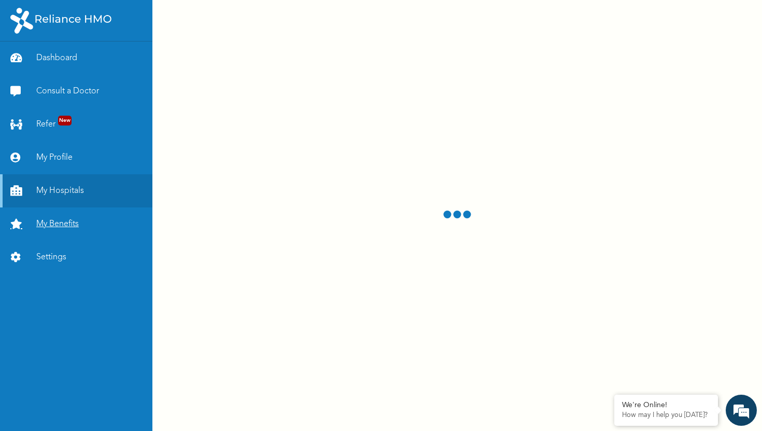
click at [63, 222] on link "My Benefits" at bounding box center [76, 223] width 152 height 33
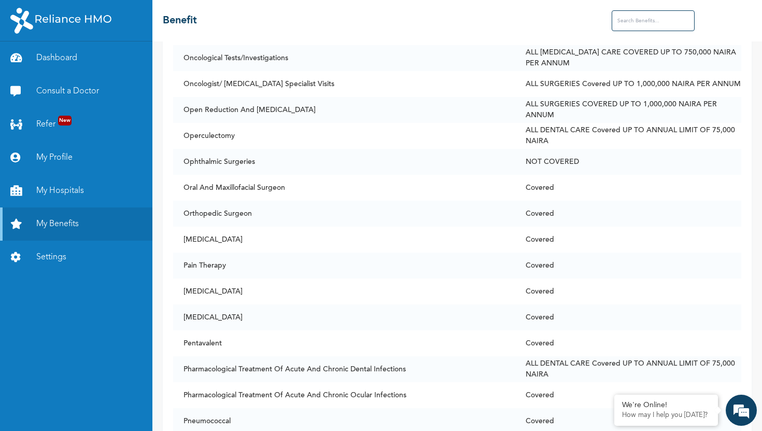
scroll to position [3318, 0]
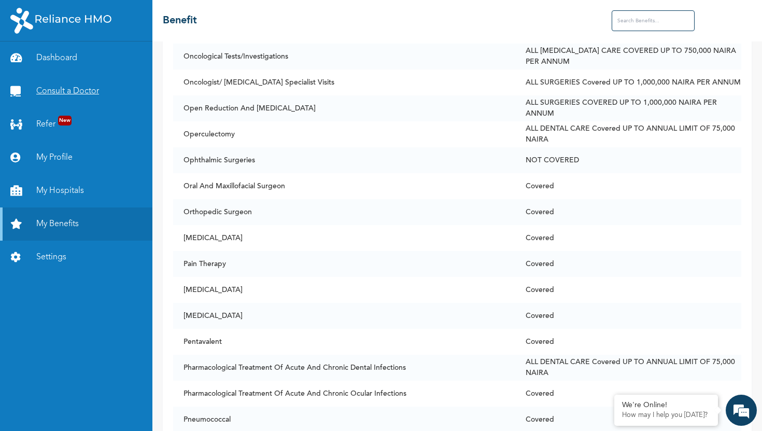
click at [73, 91] on link "Consult a Doctor" at bounding box center [76, 91] width 152 height 33
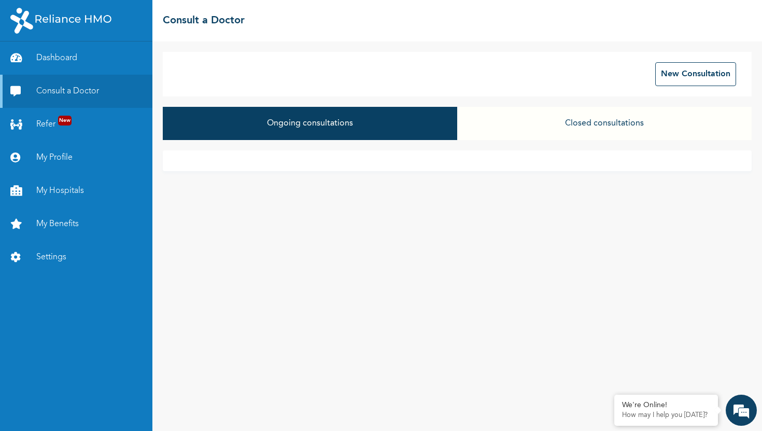
click at [530, 124] on button "Closed consultations" at bounding box center [604, 123] width 294 height 33
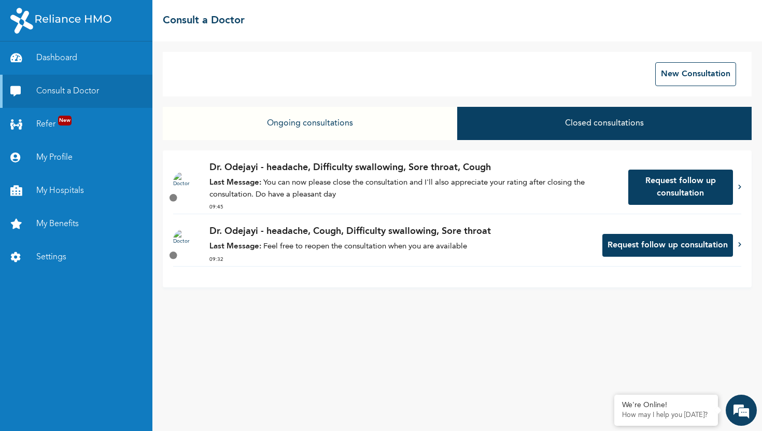
click at [443, 247] on p "Last Message: Feel free to reopen the consultation when you are available" at bounding box center [400, 247] width 382 height 12
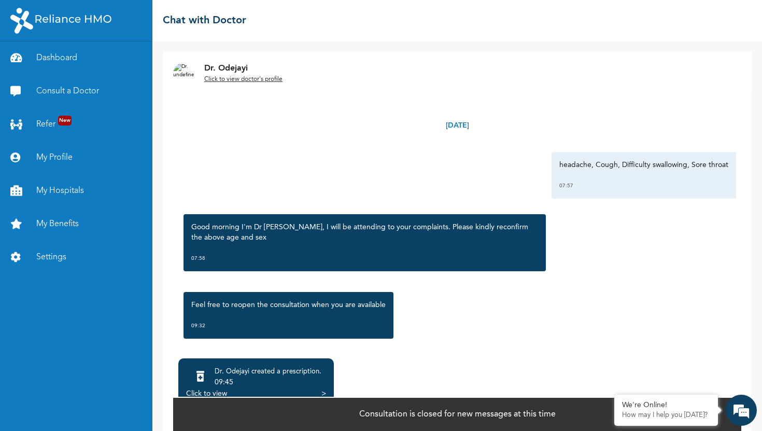
scroll to position [35, 0]
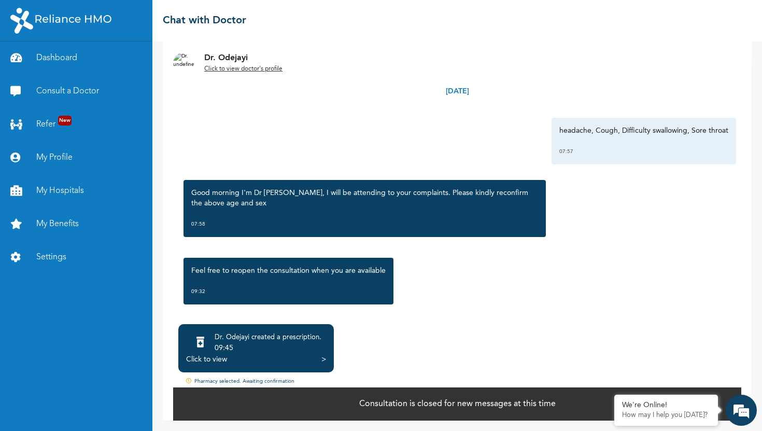
click at [296, 359] on div "Click to view >" at bounding box center [256, 359] width 140 height 10
click at [321, 356] on div ">" at bounding box center [323, 359] width 5 height 10
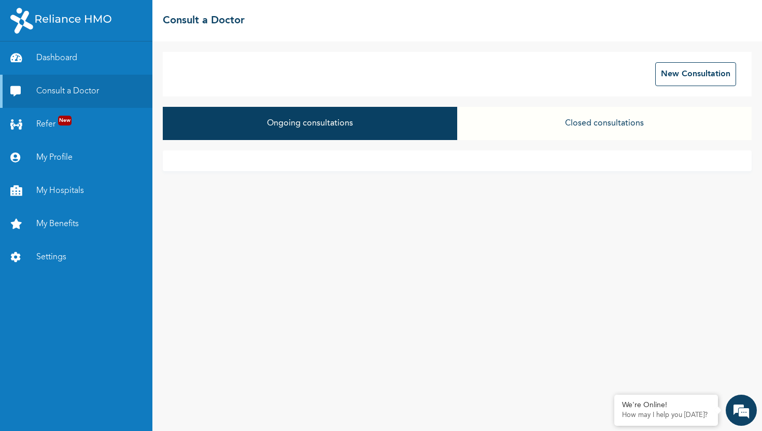
click at [578, 121] on button "Closed consultations" at bounding box center [604, 123] width 294 height 33
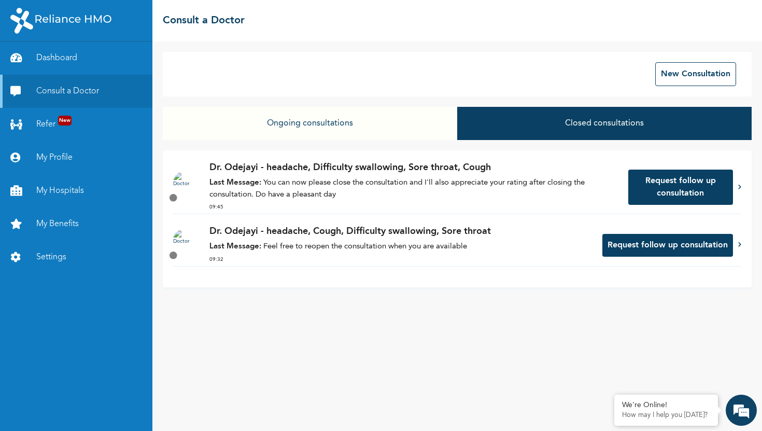
click at [512, 191] on p "Last Message: You can now please close the consultation and I'll also appreciat…" at bounding box center [413, 188] width 408 height 23
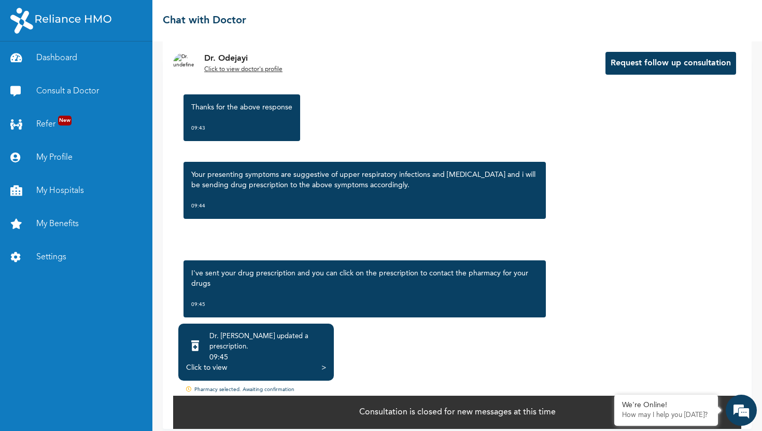
scroll to position [489, 0]
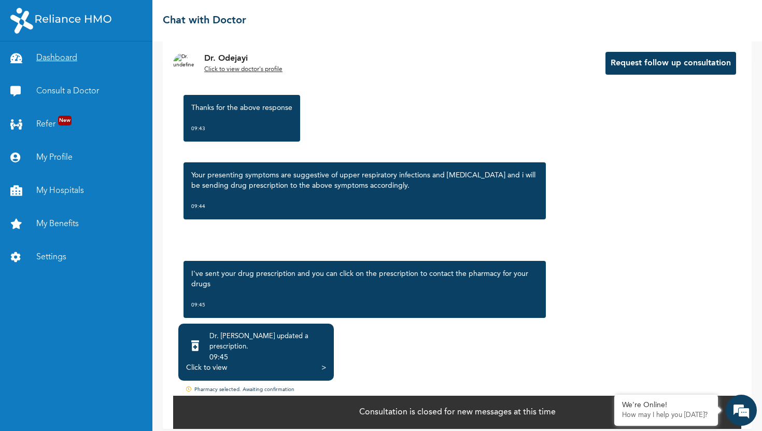
click at [63, 48] on link "Dashboard" at bounding box center [76, 57] width 152 height 33
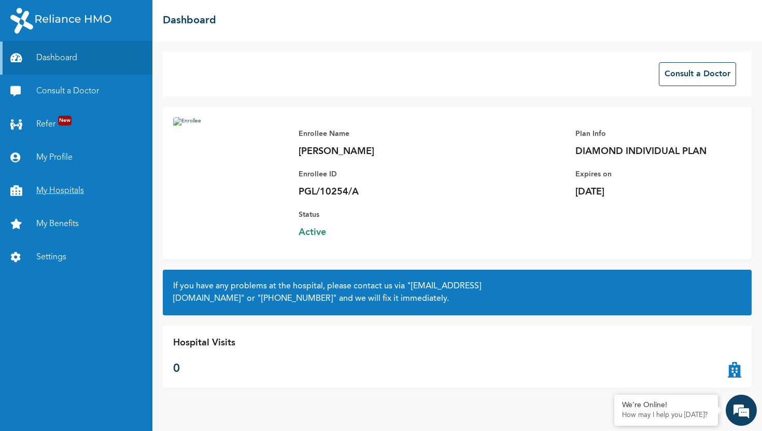
click at [61, 188] on link "My Hospitals" at bounding box center [76, 190] width 152 height 33
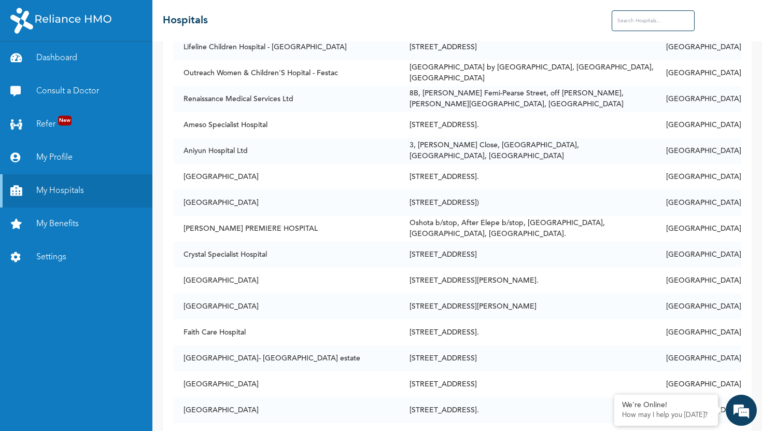
scroll to position [364, 0]
click at [626, 25] on input "text" at bounding box center [653, 20] width 83 height 21
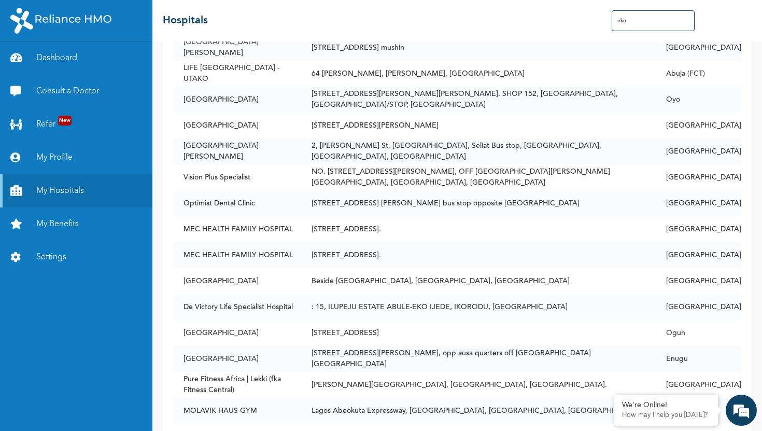
drag, startPoint x: 632, startPoint y: 21, endPoint x: 591, endPoint y: 19, distance: 41.0
click at [591, 19] on div "☰ Hospitals eko" at bounding box center [456, 20] width 609 height 41
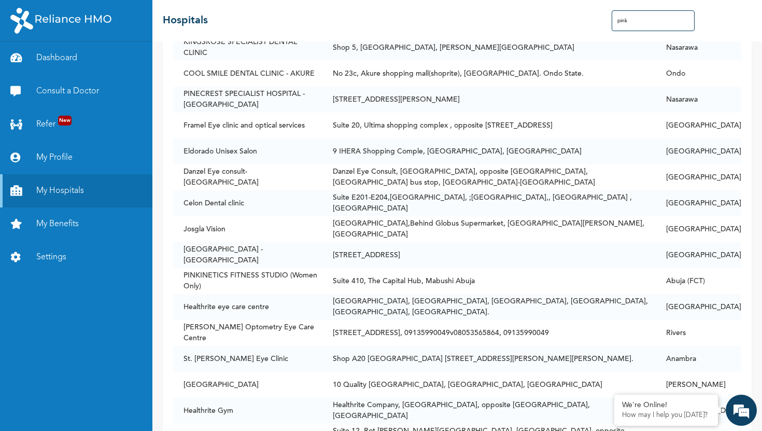
scroll to position [0, 0]
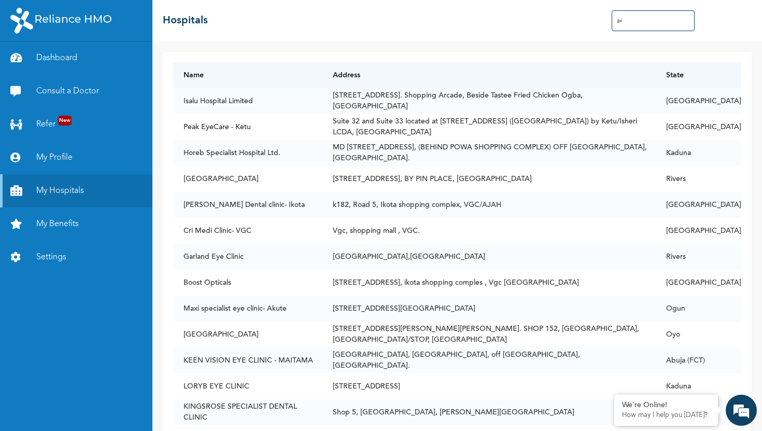
type input "p"
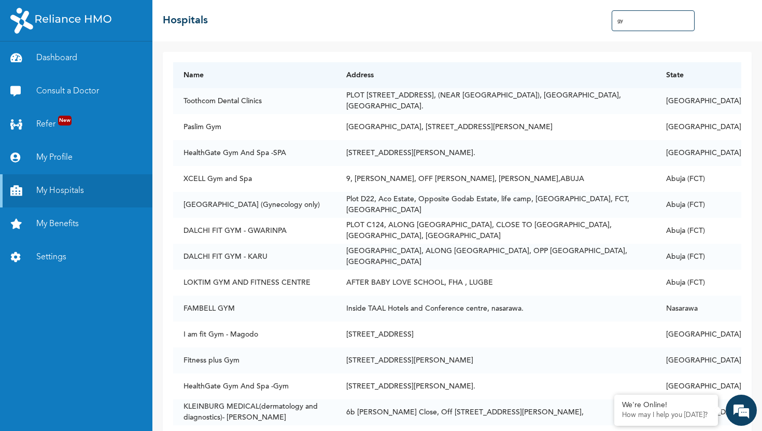
type input "g"
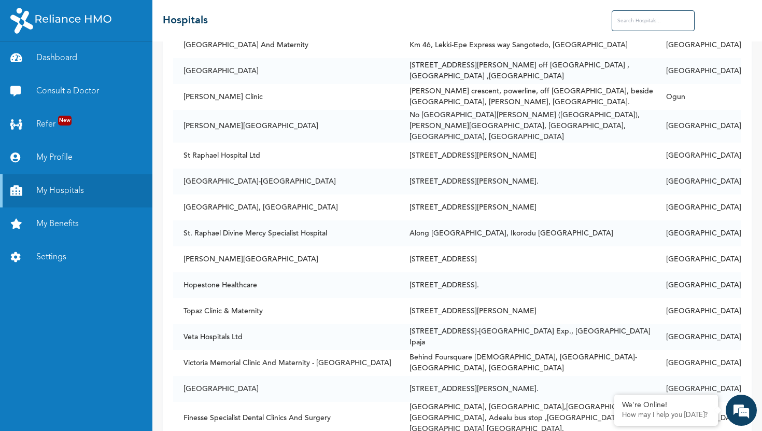
scroll to position [2716, 0]
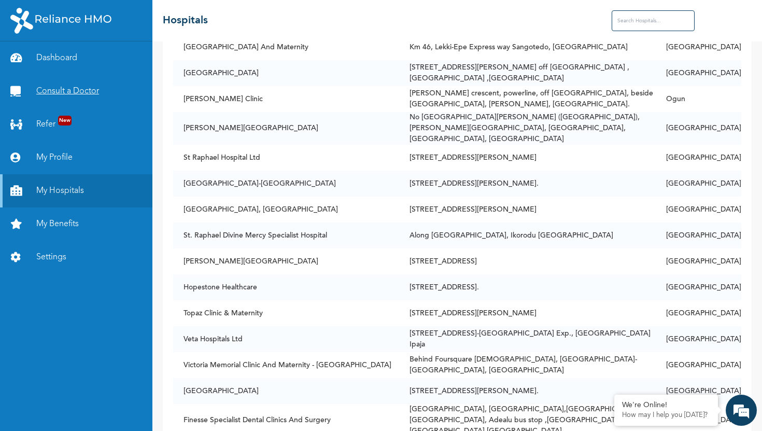
click at [80, 90] on link "Consult a Doctor" at bounding box center [76, 91] width 152 height 33
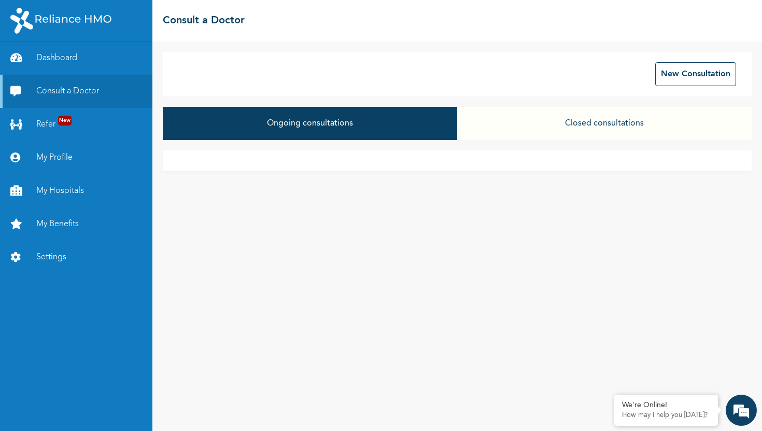
click at [582, 130] on button "Closed consultations" at bounding box center [604, 123] width 294 height 33
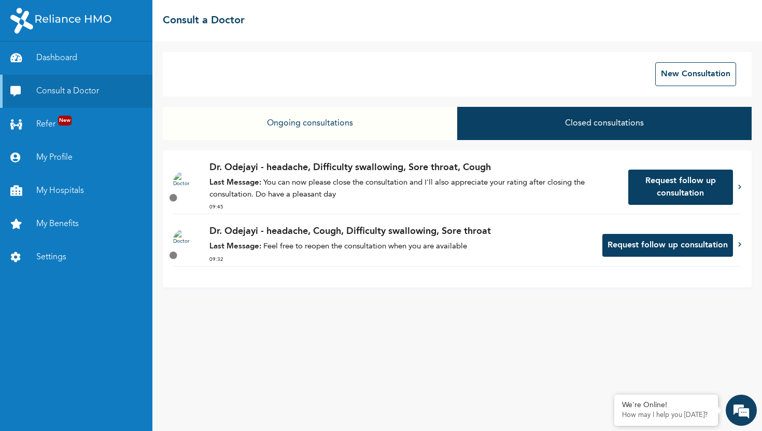
click at [408, 200] on p "Last Message: You can now please close the consultation and I'll also appreciat…" at bounding box center [413, 188] width 408 height 23
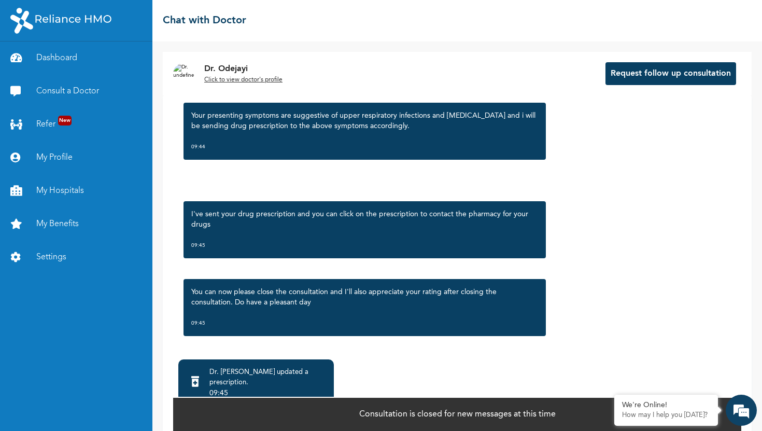
scroll to position [36, 0]
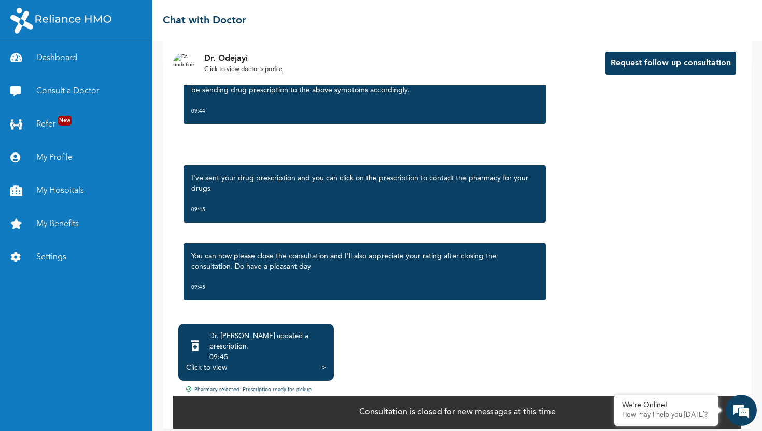
click at [250, 386] on div "Pharmacy selected. Prescription ready for pickup" at bounding box center [457, 390] width 568 height 9
click at [188, 386] on icon at bounding box center [190, 390] width 8 height 8
click at [295, 362] on div "Click to view >" at bounding box center [256, 367] width 140 height 10
click at [319, 362] on div "Click to view >" at bounding box center [256, 367] width 140 height 10
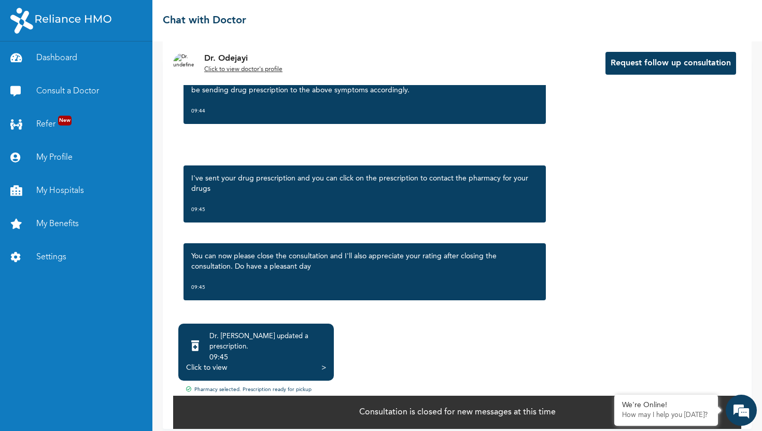
click at [300, 362] on div "Click to view >" at bounding box center [256, 367] width 140 height 10
click at [205, 362] on div "Click to view" at bounding box center [206, 367] width 41 height 10
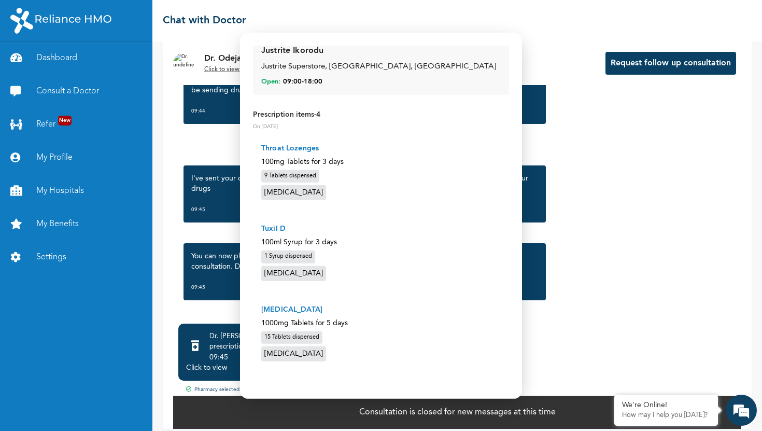
scroll to position [0, 0]
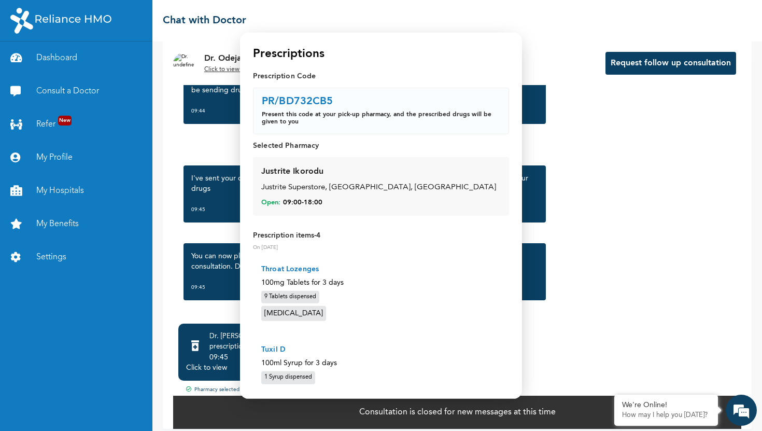
click at [310, 141] on p "Selected Pharmacy" at bounding box center [381, 145] width 256 height 10
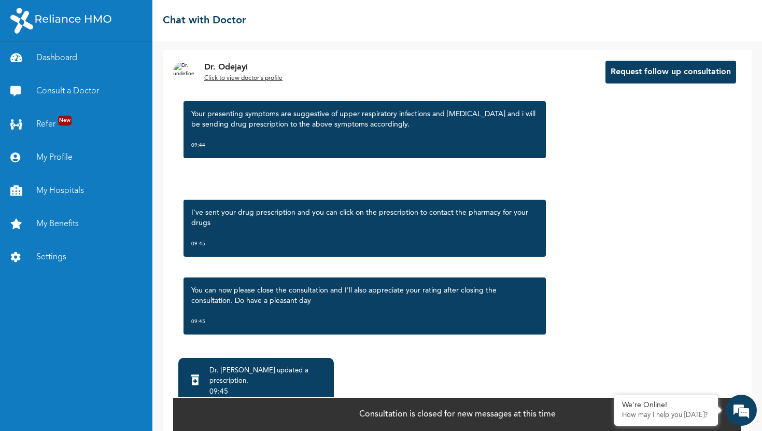
scroll to position [36, 0]
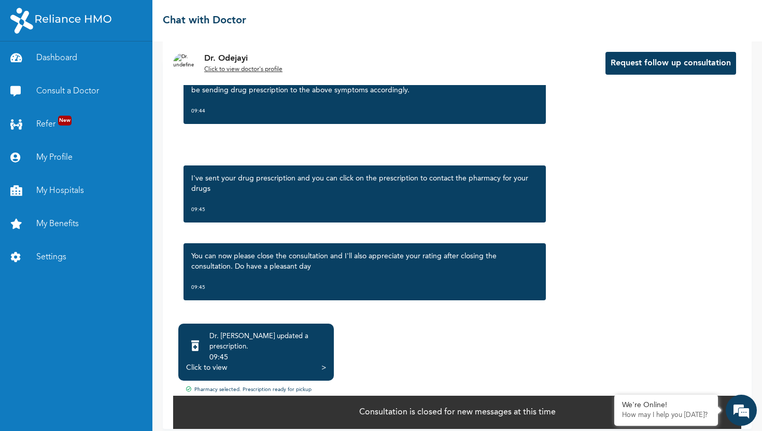
click at [324, 362] on div ">" at bounding box center [323, 367] width 5 height 10
